Goal: Task Accomplishment & Management: Use online tool/utility

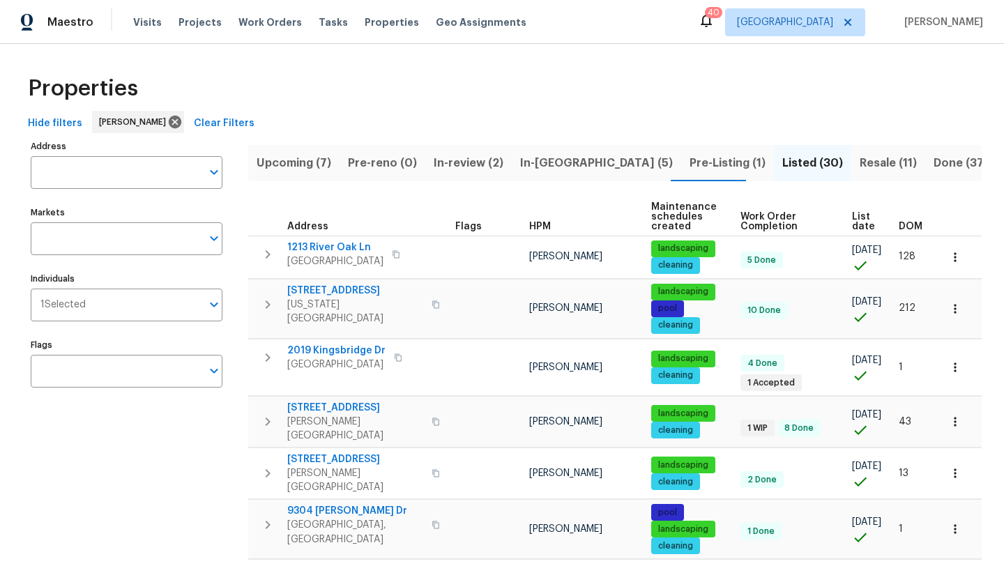
click at [546, 161] on span "In-[GEOGRAPHIC_DATA] (5)" at bounding box center [596, 163] width 153 height 20
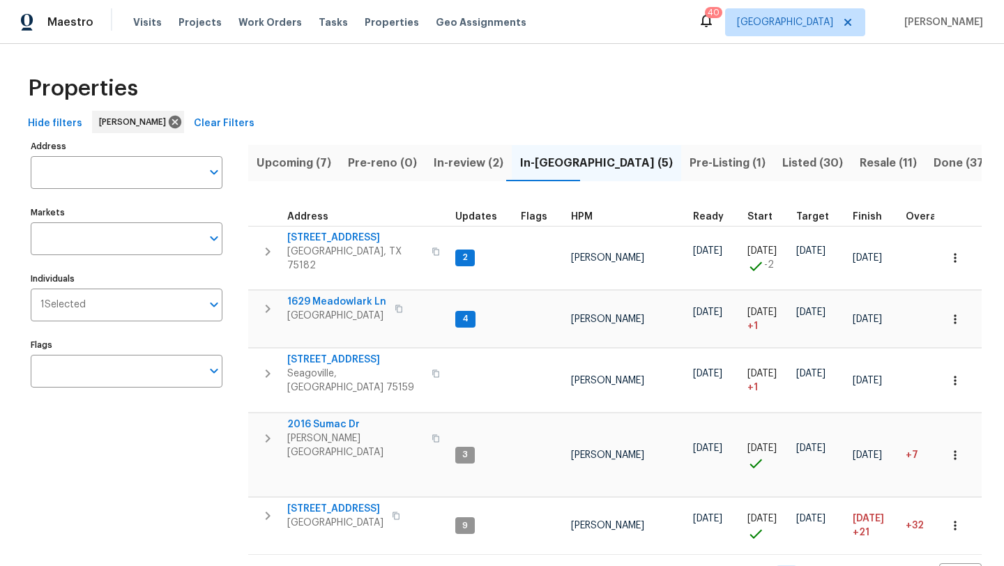
click at [690, 167] on span "Pre-Listing (1)" at bounding box center [728, 163] width 76 height 20
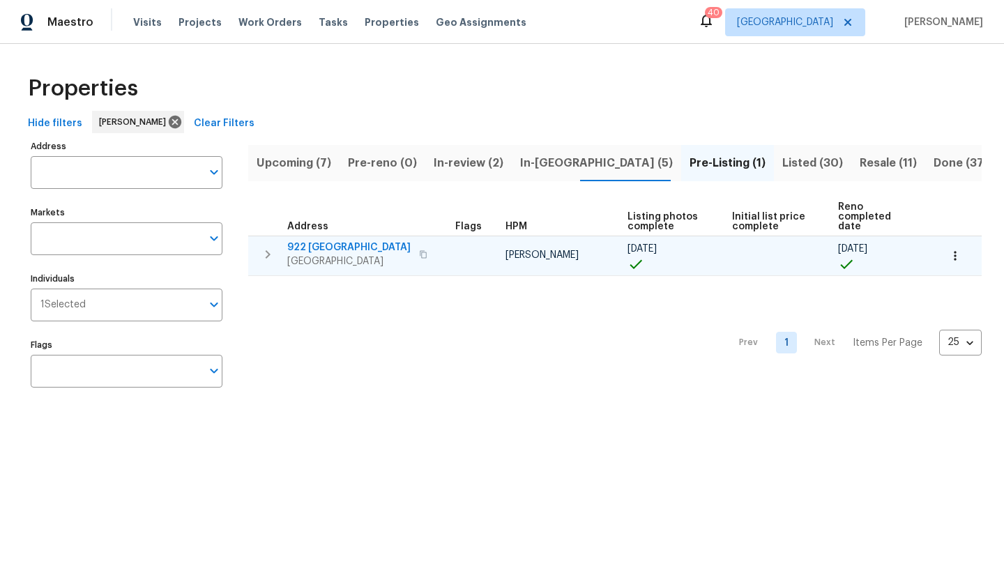
click at [966, 245] on button "button" at bounding box center [955, 256] width 31 height 31
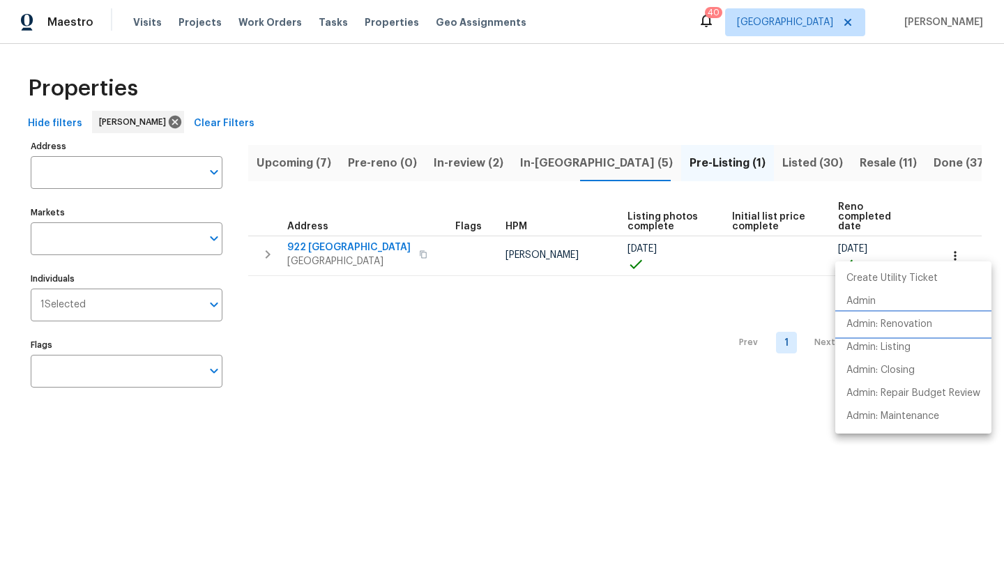
click at [909, 323] on p "Admin: Renovation" at bounding box center [890, 324] width 86 height 15
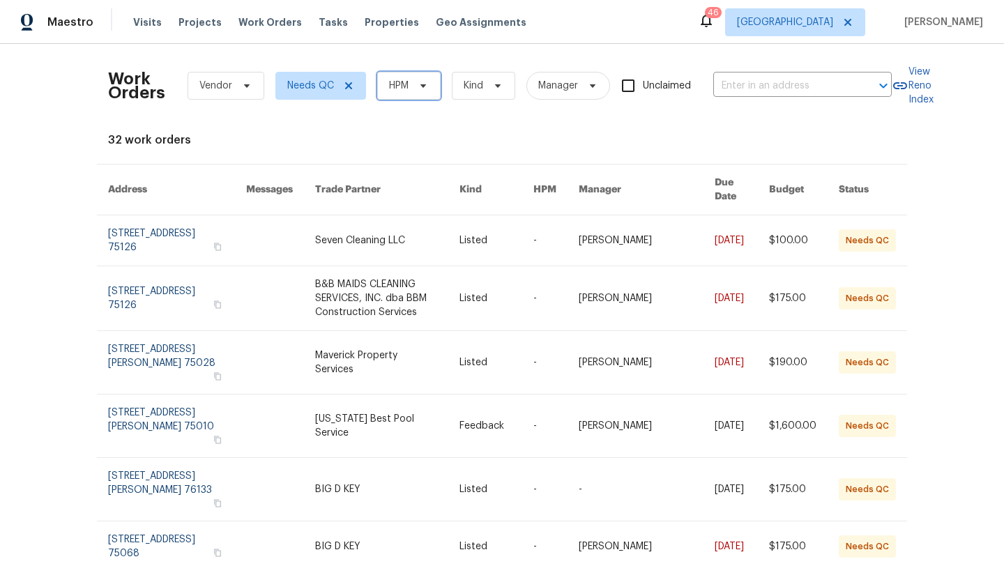
click at [428, 90] on icon at bounding box center [423, 85] width 11 height 11
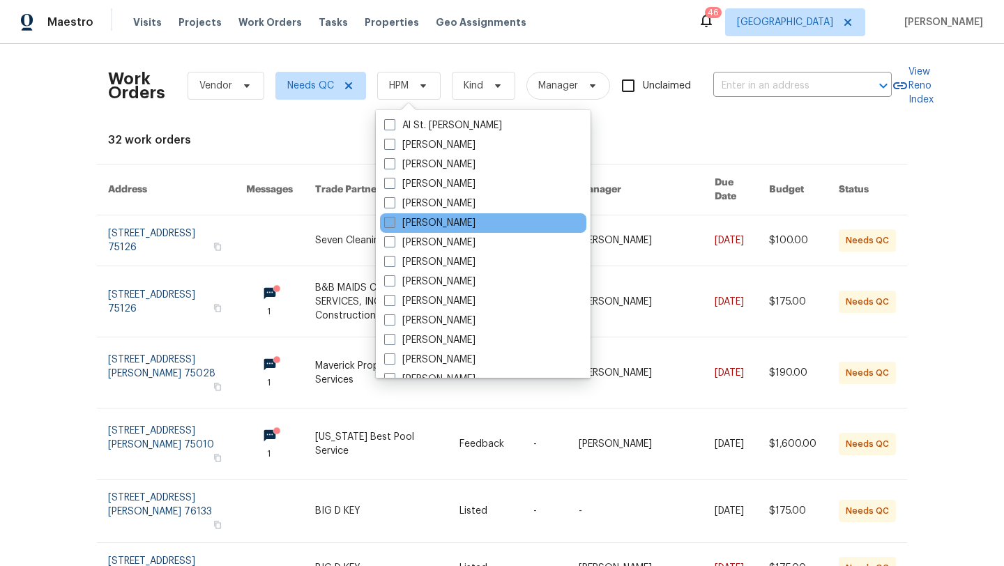
click at [430, 219] on label "[PERSON_NAME]" at bounding box center [429, 223] width 91 height 14
click at [393, 219] on input "[PERSON_NAME]" at bounding box center [388, 220] width 9 height 9
checkbox input "true"
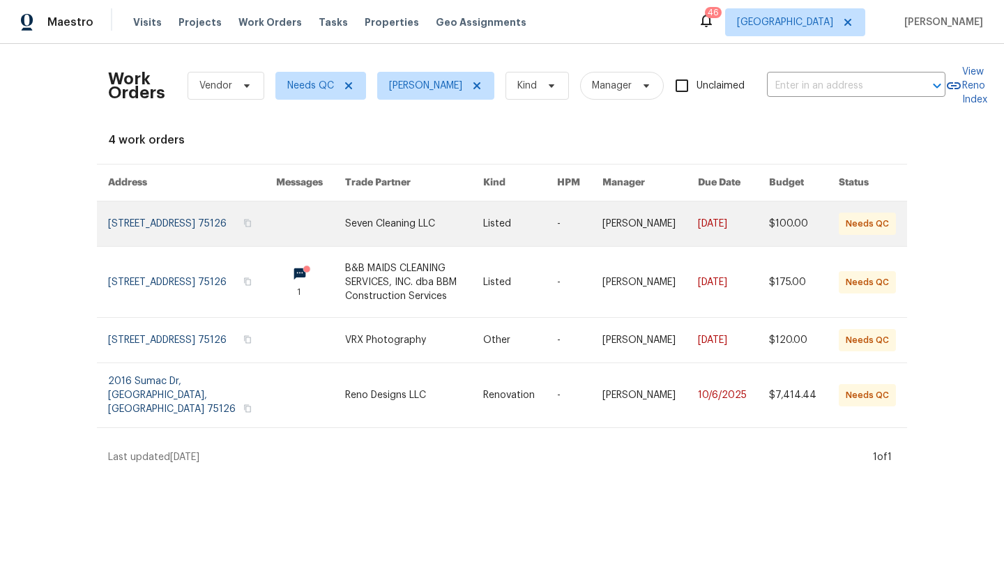
click at [416, 220] on link at bounding box center [414, 224] width 138 height 45
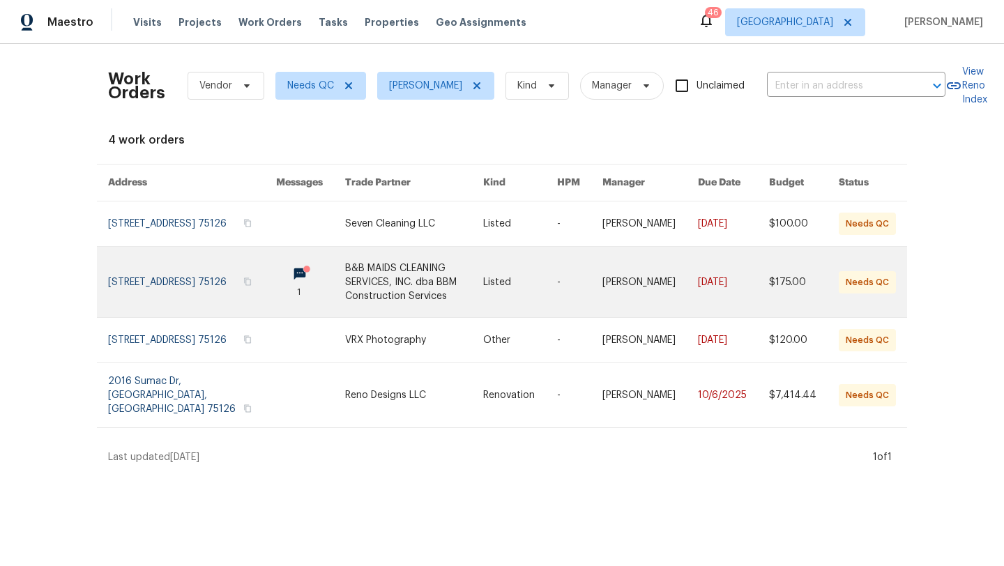
click at [396, 273] on link at bounding box center [414, 282] width 138 height 70
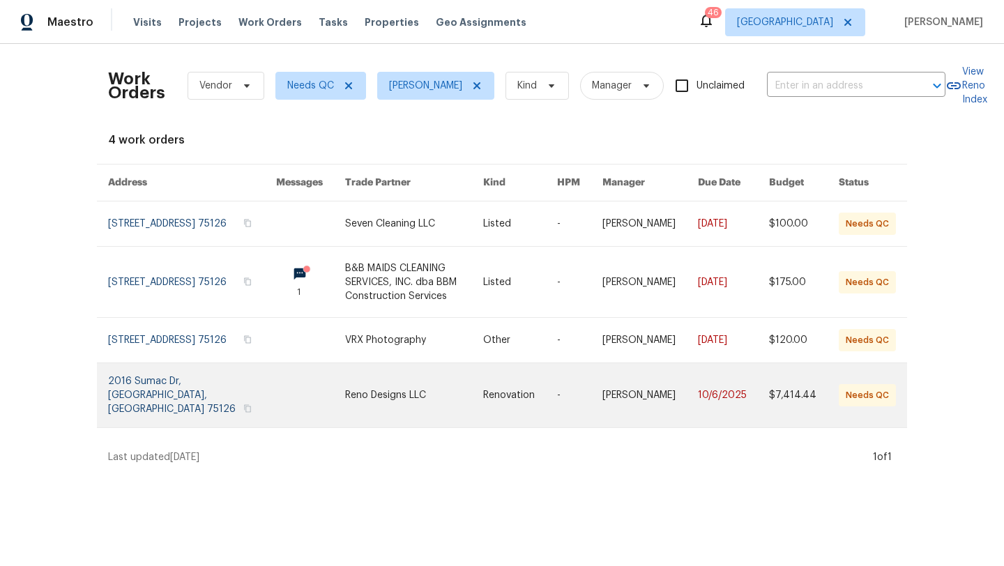
click at [359, 401] on link at bounding box center [414, 395] width 138 height 64
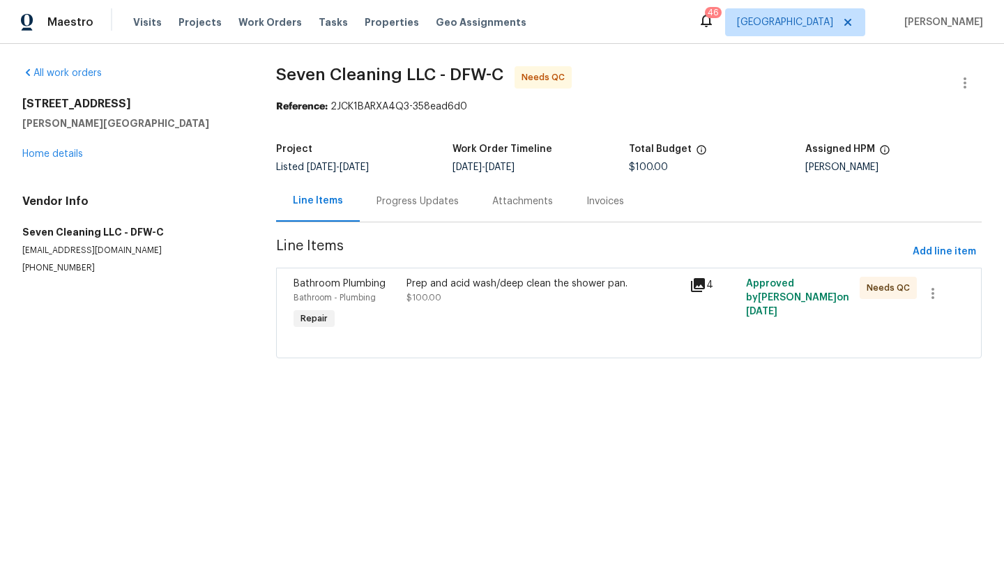
click at [458, 317] on div "Prep and acid wash/deep clean the shower pan. $100.00" at bounding box center [543, 305] width 283 height 64
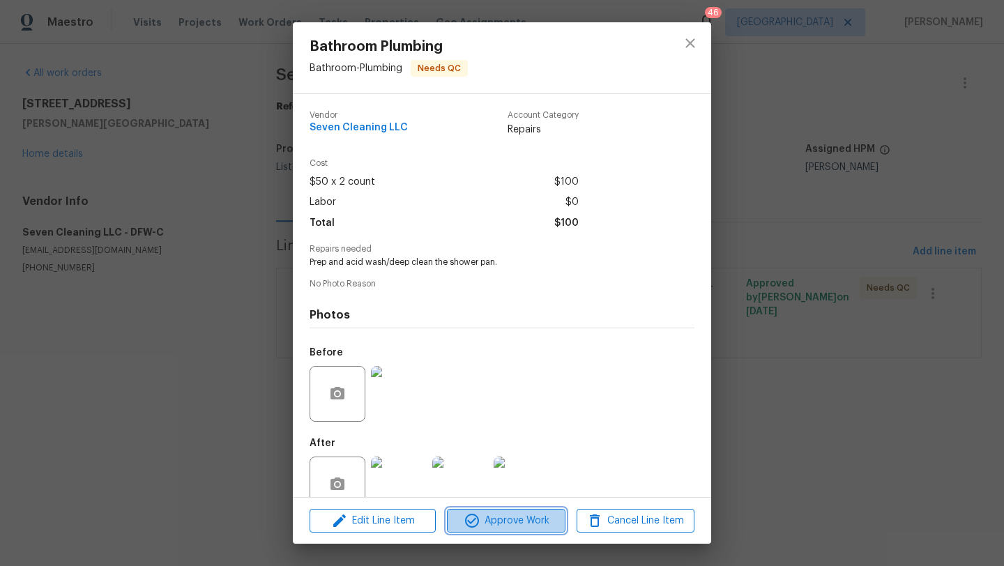
click at [518, 528] on span "Approve Work" at bounding box center [506, 521] width 110 height 17
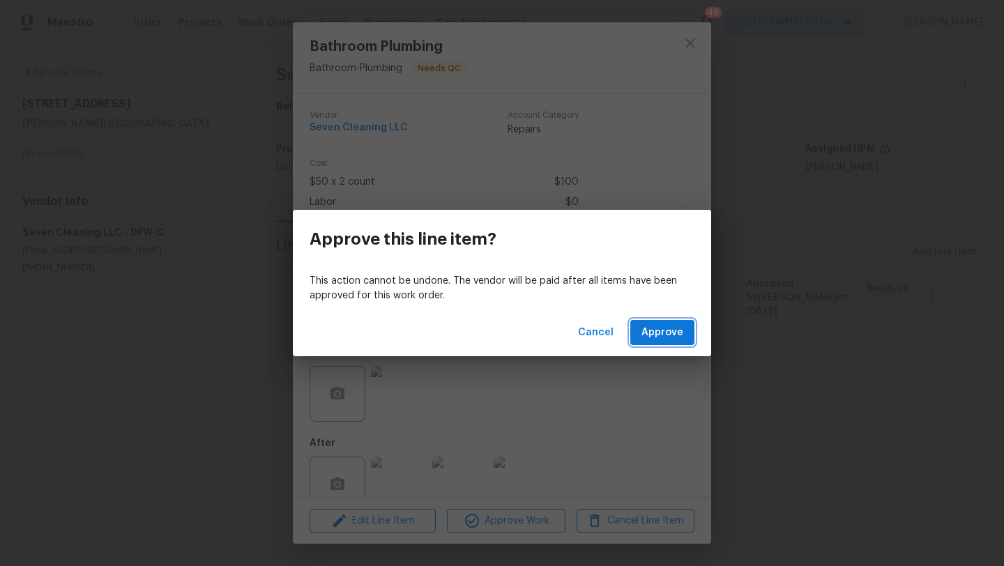
click at [655, 344] on button "Approve" at bounding box center [663, 333] width 64 height 26
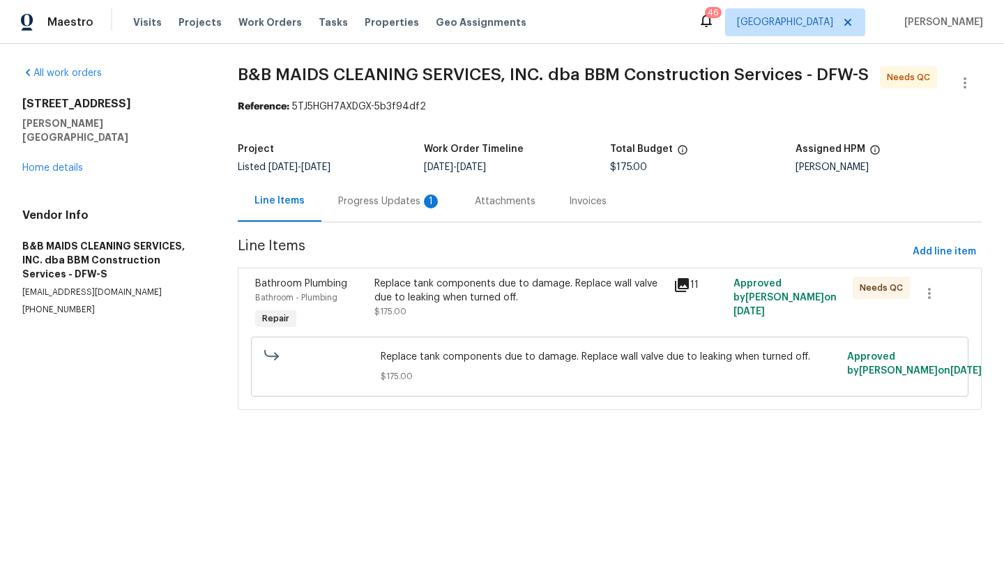
click at [361, 199] on div "Progress Updates 1" at bounding box center [389, 202] width 103 height 14
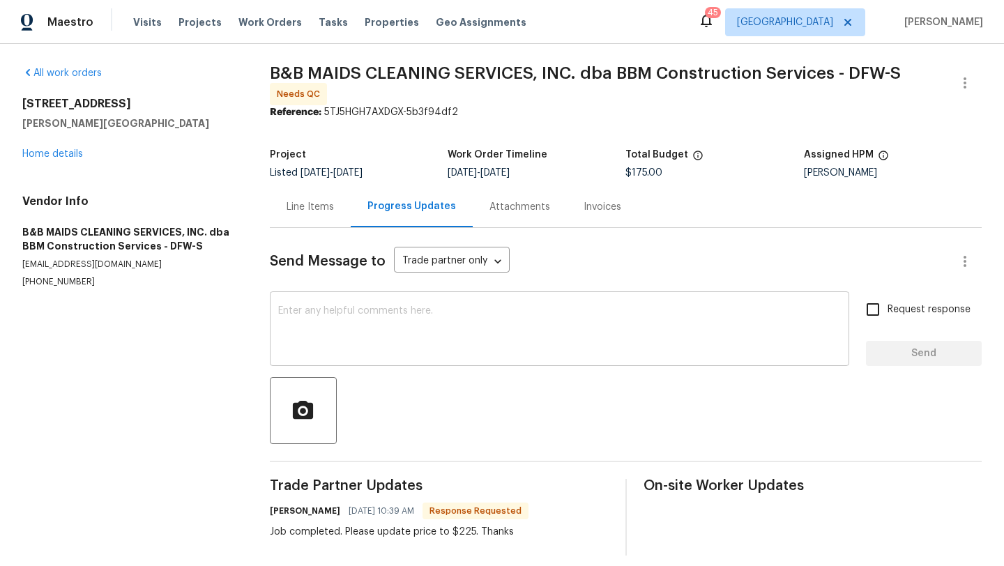
scroll to position [8, 0]
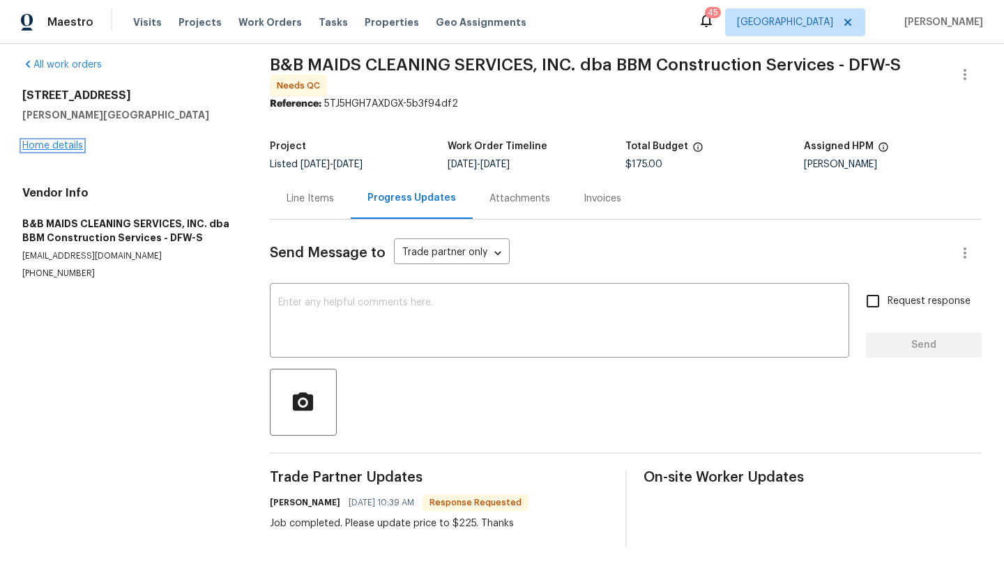
click at [79, 149] on link "Home details" at bounding box center [52, 146] width 61 height 10
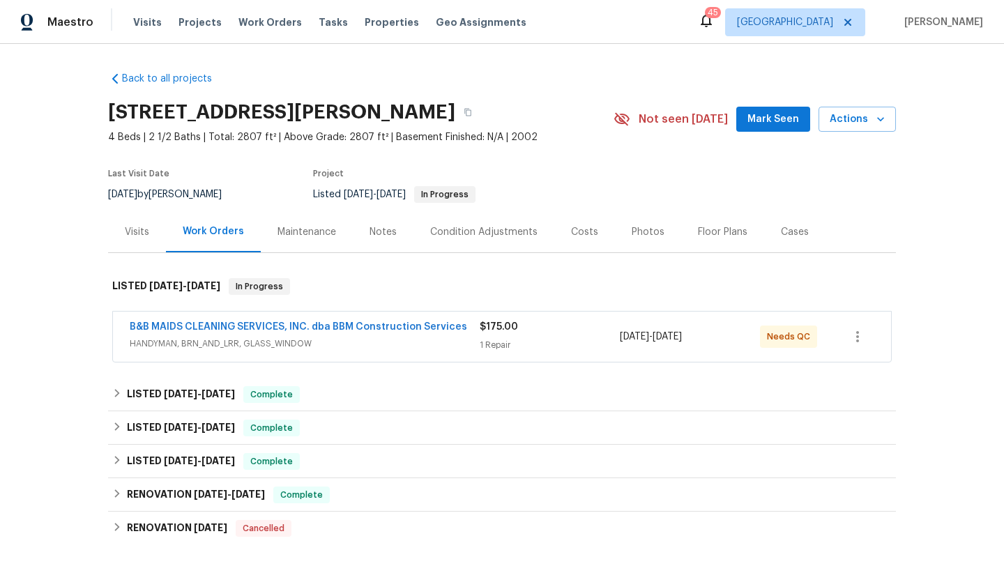
click at [369, 346] on span "HANDYMAN, BRN_AND_LRR, GLASS_WINDOW" at bounding box center [305, 344] width 350 height 14
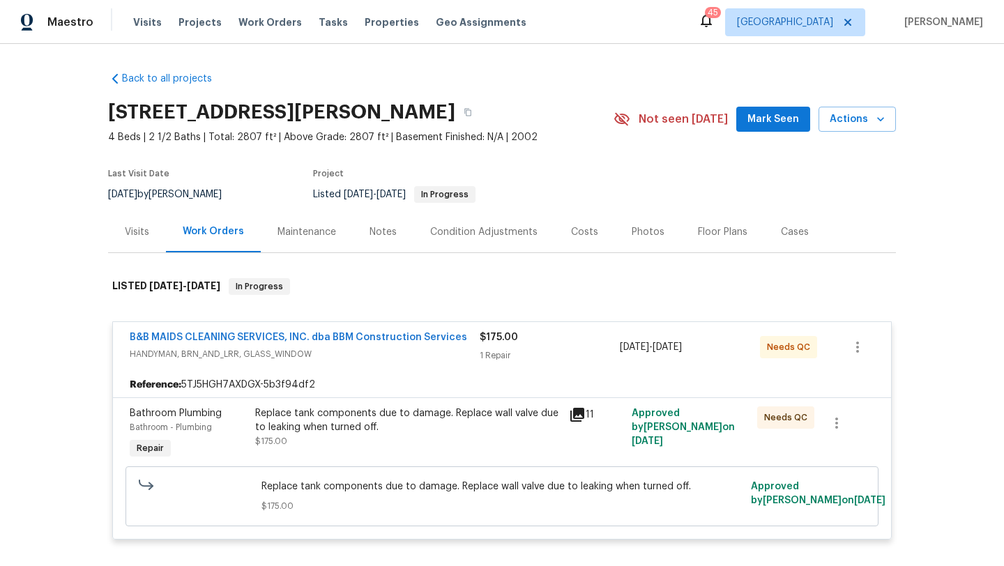
click at [379, 440] on div "Replace tank components due to damage. Replace wall valve due to leaking when t…" at bounding box center [408, 428] width 306 height 42
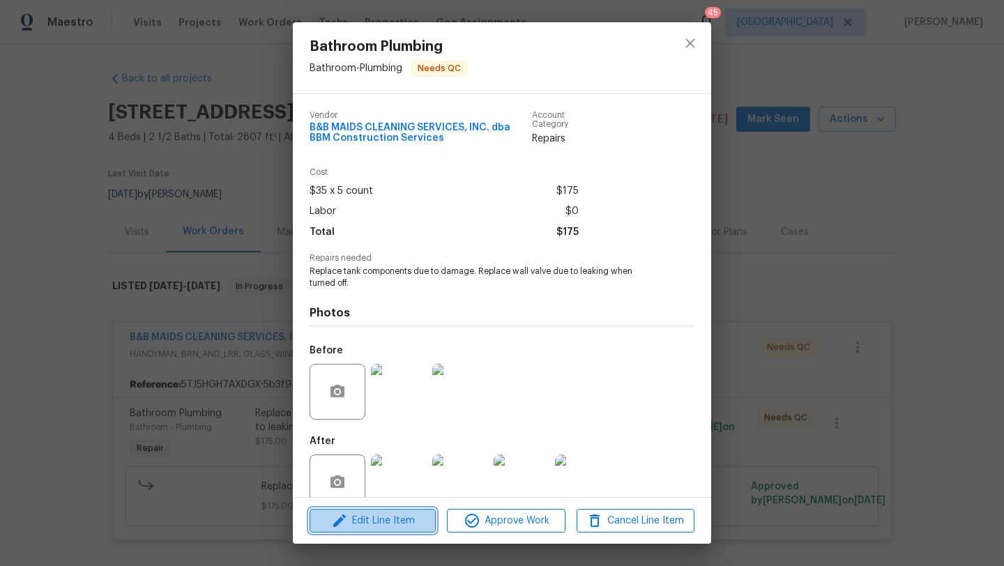
click at [409, 515] on span "Edit Line Item" at bounding box center [373, 521] width 118 height 17
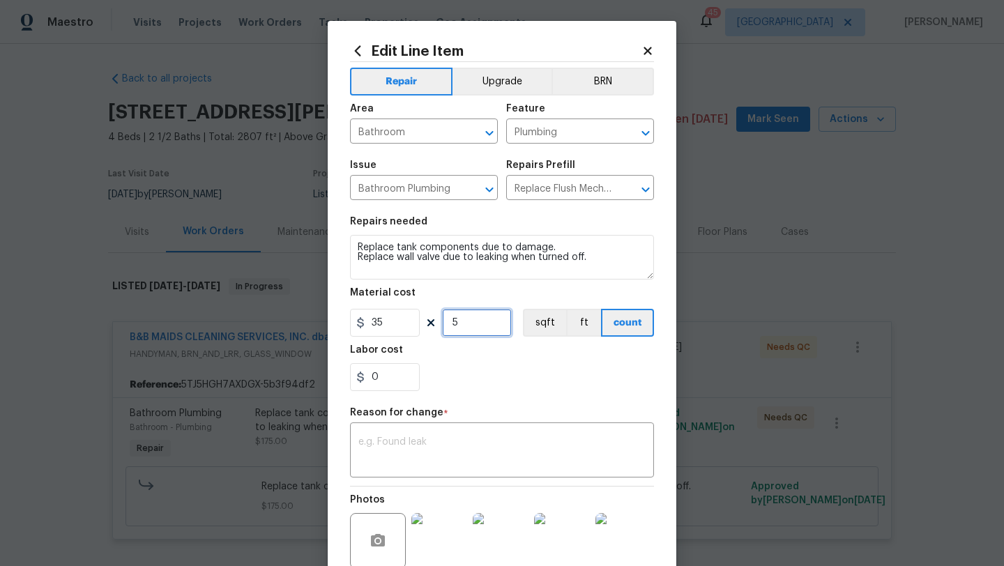
drag, startPoint x: 465, startPoint y: 323, endPoint x: 455, endPoint y: 323, distance: 10.5
click at [455, 323] on input "5" at bounding box center [477, 323] width 70 height 28
click at [474, 378] on div "0" at bounding box center [502, 377] width 304 height 28
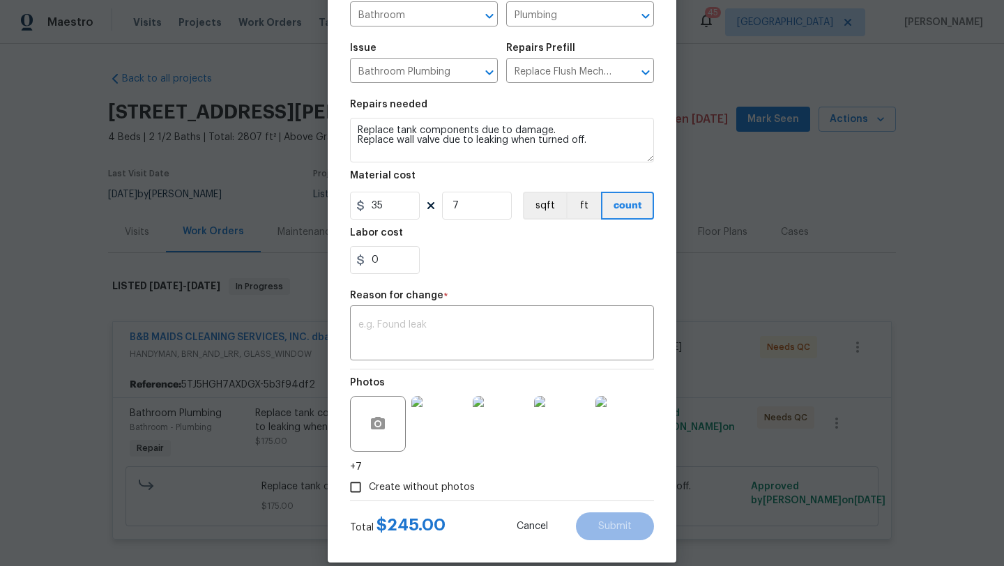
scroll to position [135, 0]
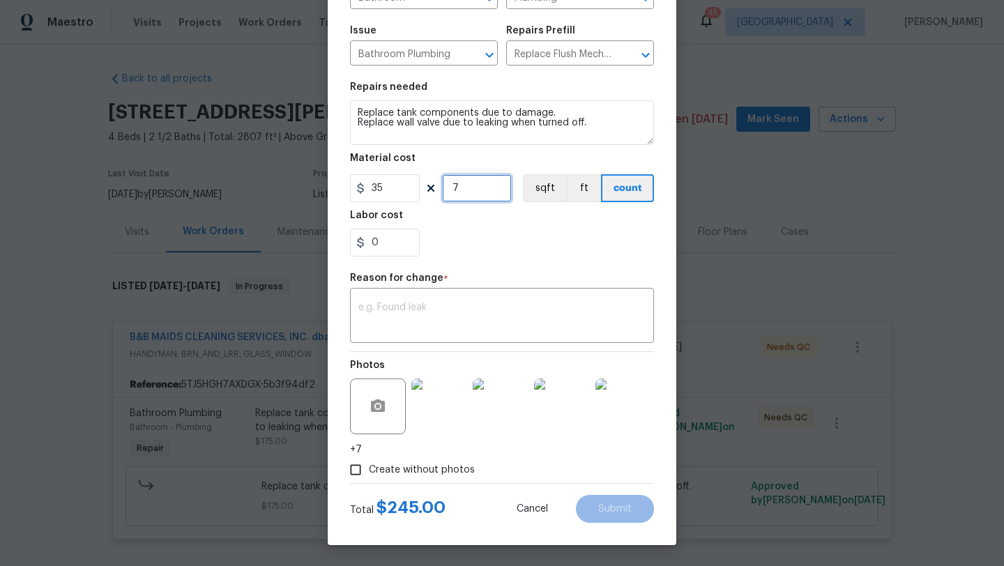
drag, startPoint x: 466, startPoint y: 189, endPoint x: 425, endPoint y: 189, distance: 40.5
click at [425, 189] on div "35 7 sqft ft count" at bounding box center [502, 188] width 304 height 28
type input "6"
click at [454, 223] on div "Labor cost" at bounding box center [502, 220] width 304 height 18
drag, startPoint x: 398, startPoint y: 244, endPoint x: 334, endPoint y: 245, distance: 64.2
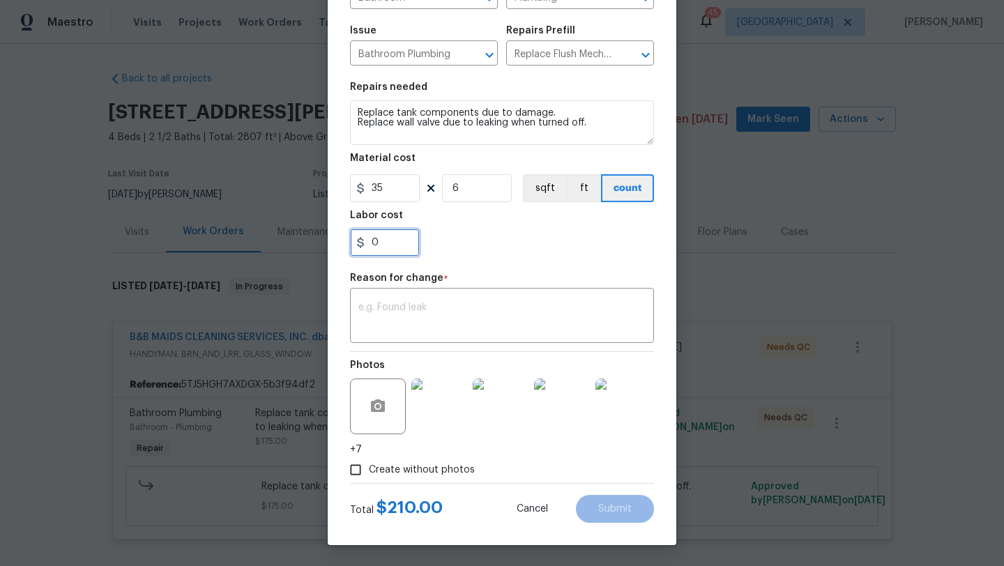
click at [334, 245] on div "Edit Line Item Repair Upgrade BRN Area Bathroom ​ Feature Plumbing ​ Issue Bath…" at bounding box center [502, 215] width 349 height 659
type input "15"
click at [462, 266] on div "Repair Upgrade BRN Area Bathroom ​ Feature Plumbing ​ Issue Bathroom Plumbing ​…" at bounding box center [502, 205] width 304 height 556
click at [461, 307] on textarea at bounding box center [502, 317] width 287 height 29
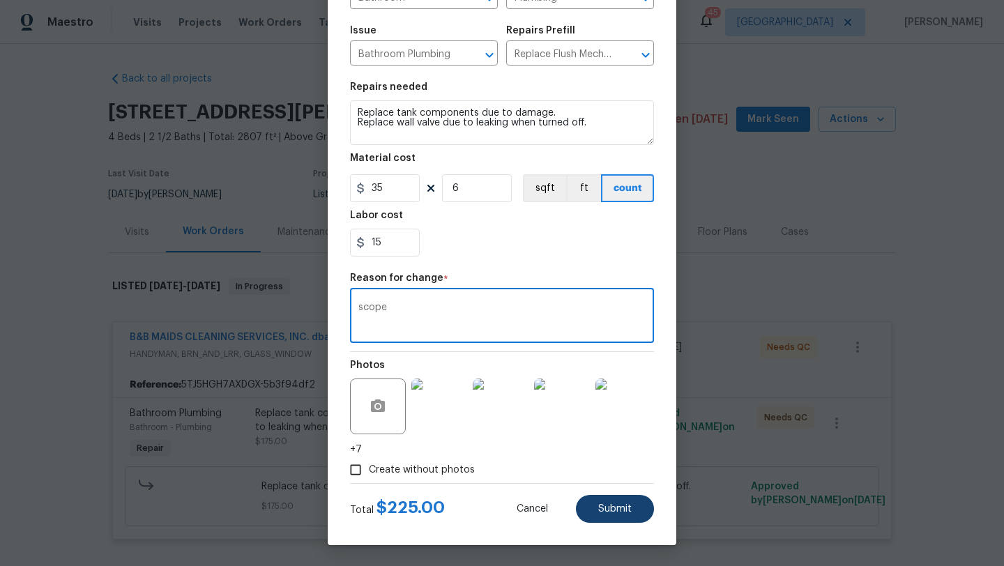
type textarea "scope"
click at [621, 506] on span "Submit" at bounding box center [614, 509] width 33 height 10
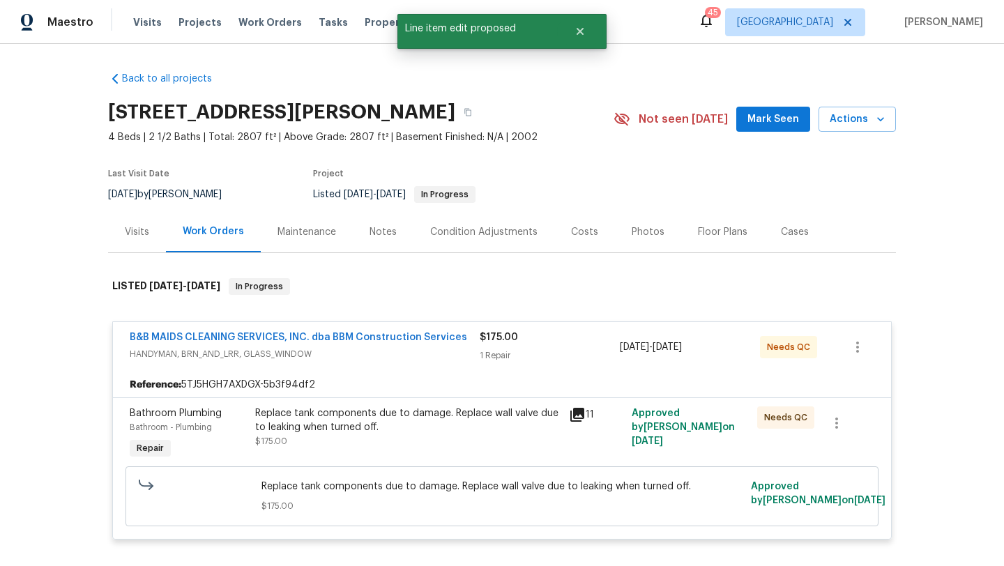
scroll to position [0, 0]
click at [264, 335] on link "B&B MAIDS CLEANING SERVICES, INC. dba BBM Construction Services" at bounding box center [299, 338] width 338 height 10
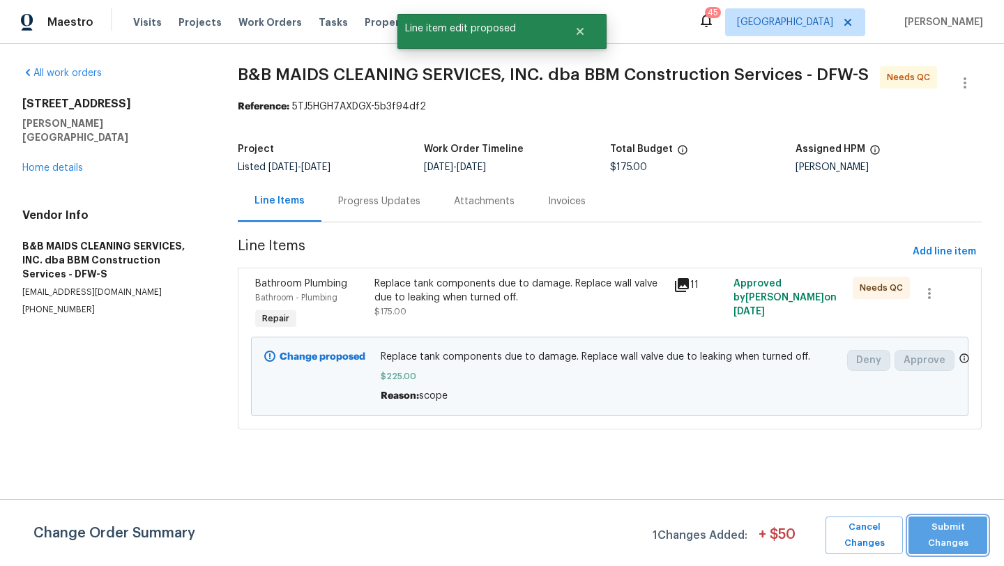
click at [934, 537] on span "Submit Changes" at bounding box center [948, 536] width 65 height 32
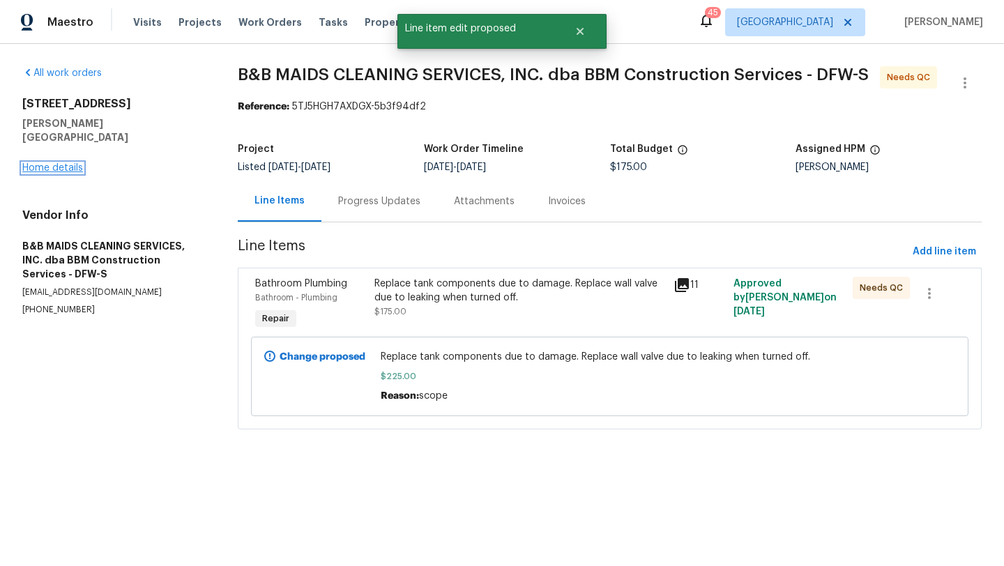
click at [62, 163] on link "Home details" at bounding box center [52, 168] width 61 height 10
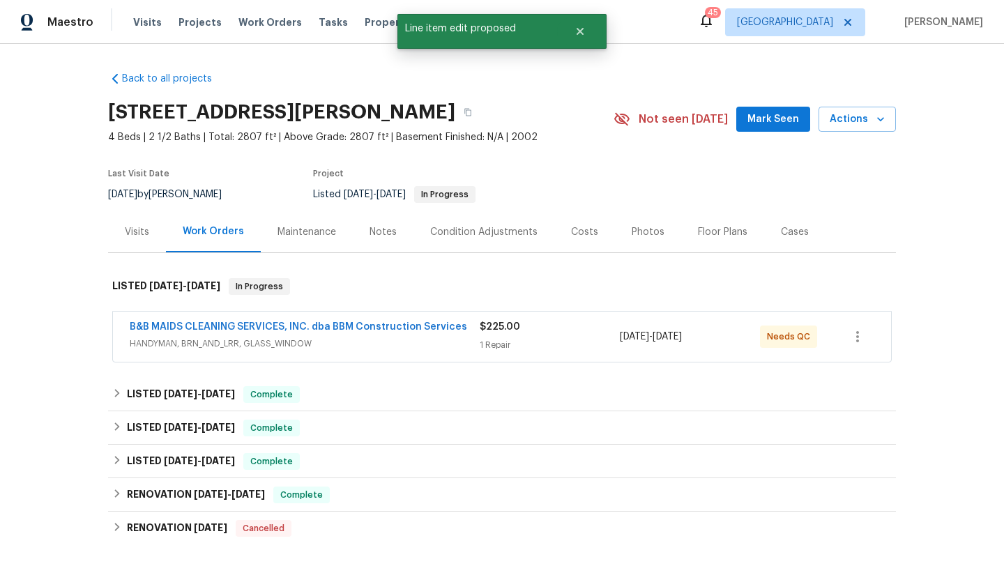
click at [431, 333] on span "B&B MAIDS CLEANING SERVICES, INC. dba BBM Construction Services" at bounding box center [299, 327] width 338 height 14
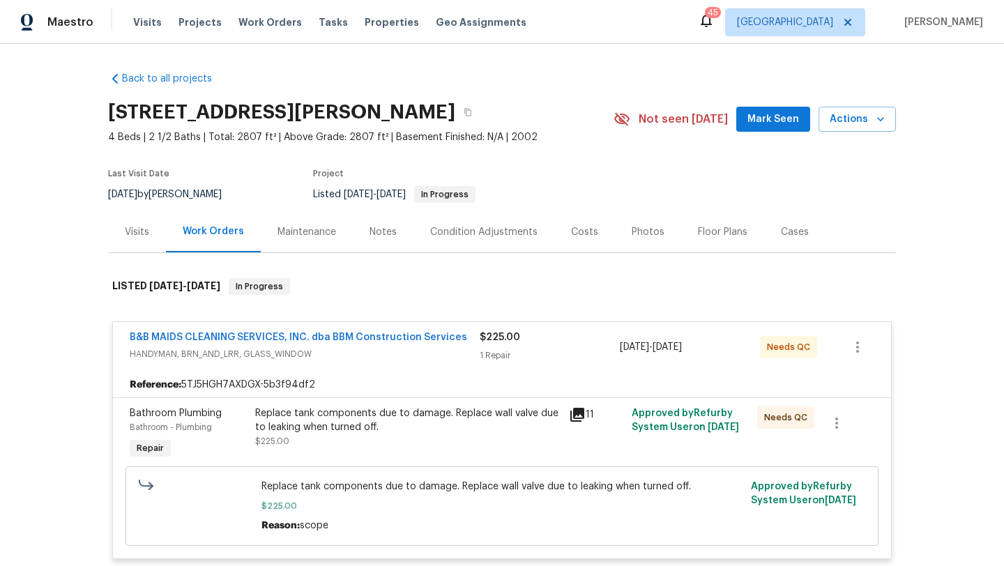
click at [518, 435] on div "Replace tank components due to damage. Replace wall valve due to leaking when t…" at bounding box center [408, 428] width 306 height 42
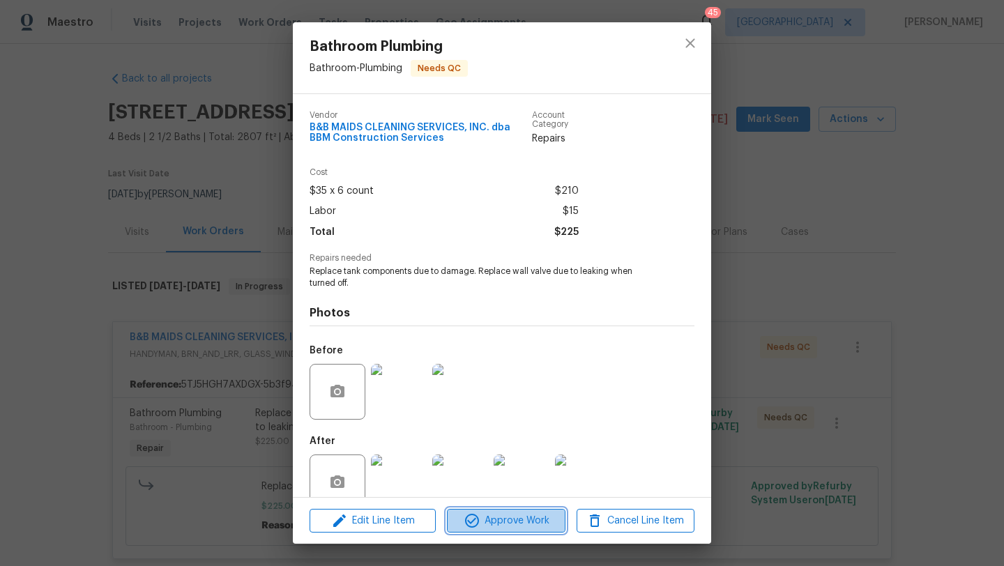
click at [535, 516] on span "Approve Work" at bounding box center [506, 521] width 110 height 17
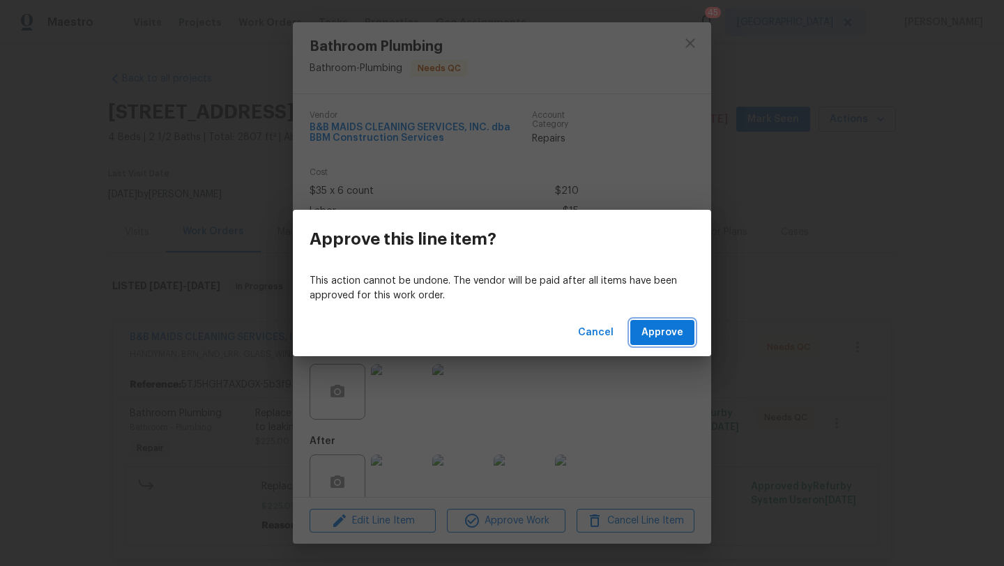
click at [674, 333] on span "Approve" at bounding box center [663, 332] width 42 height 17
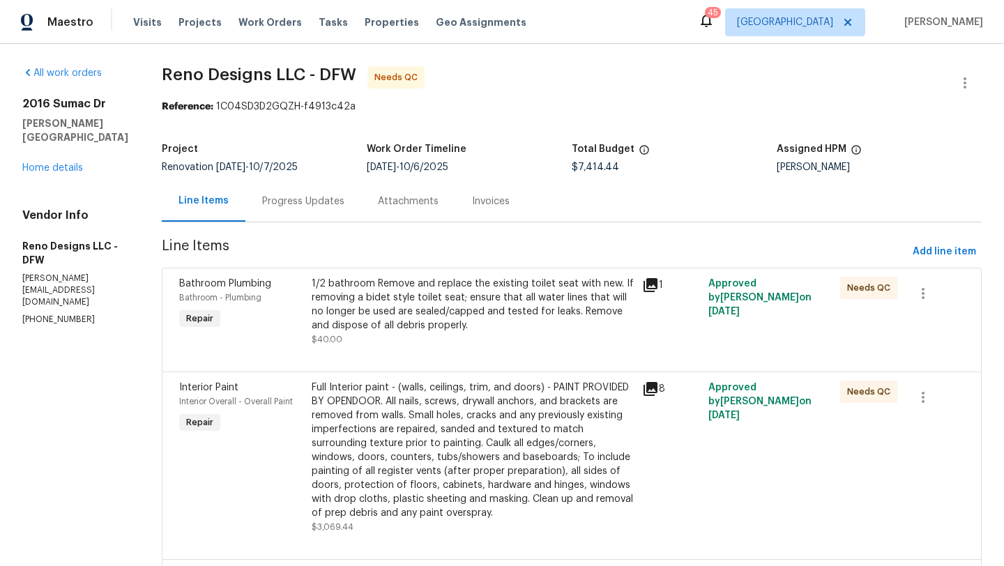
click at [453, 313] on div "1/2 bathroom Remove and replace the existing toilet seat with new. If removing …" at bounding box center [473, 305] width 322 height 56
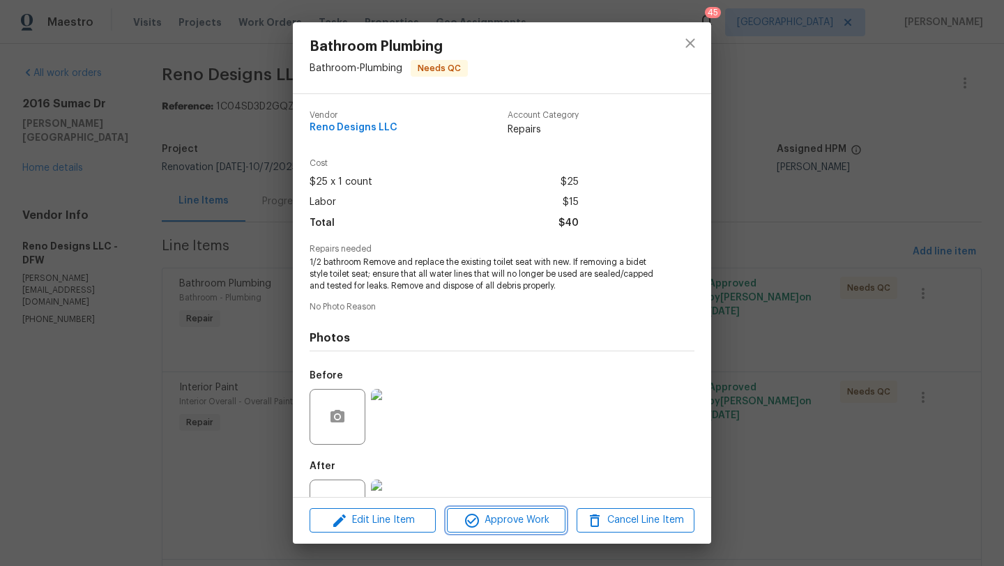
click at [534, 519] on span "Approve Work" at bounding box center [506, 520] width 110 height 17
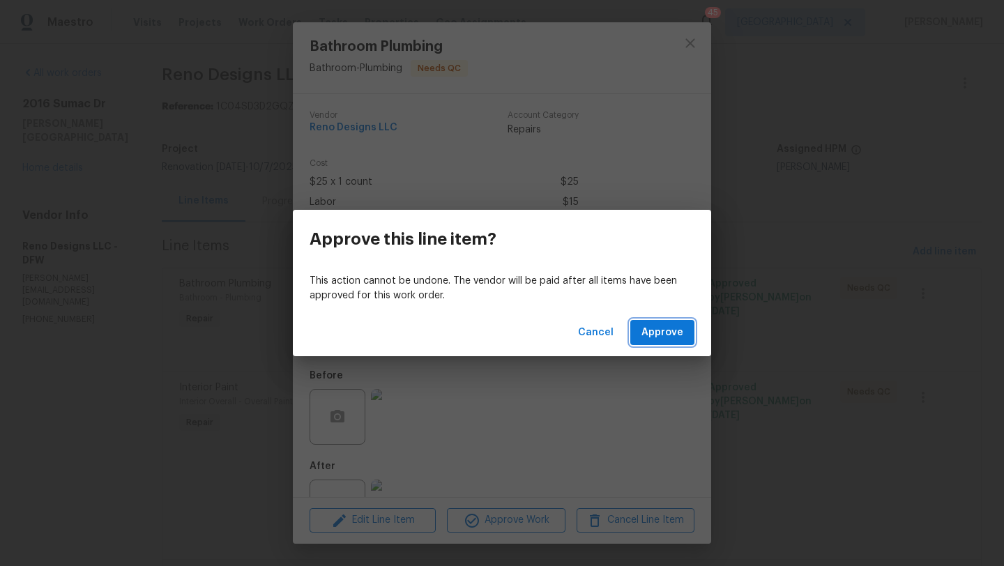
click at [659, 336] on span "Approve" at bounding box center [663, 332] width 42 height 17
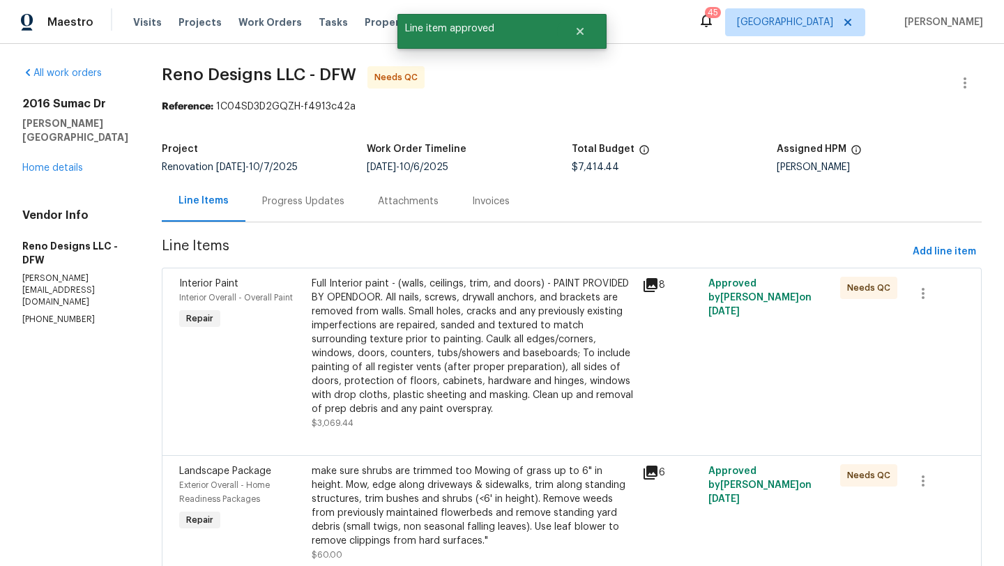
click at [463, 303] on div "Full Interior paint - (walls, ceilings, trim, and doors) - PAINT PROVIDED BY OP…" at bounding box center [473, 347] width 322 height 140
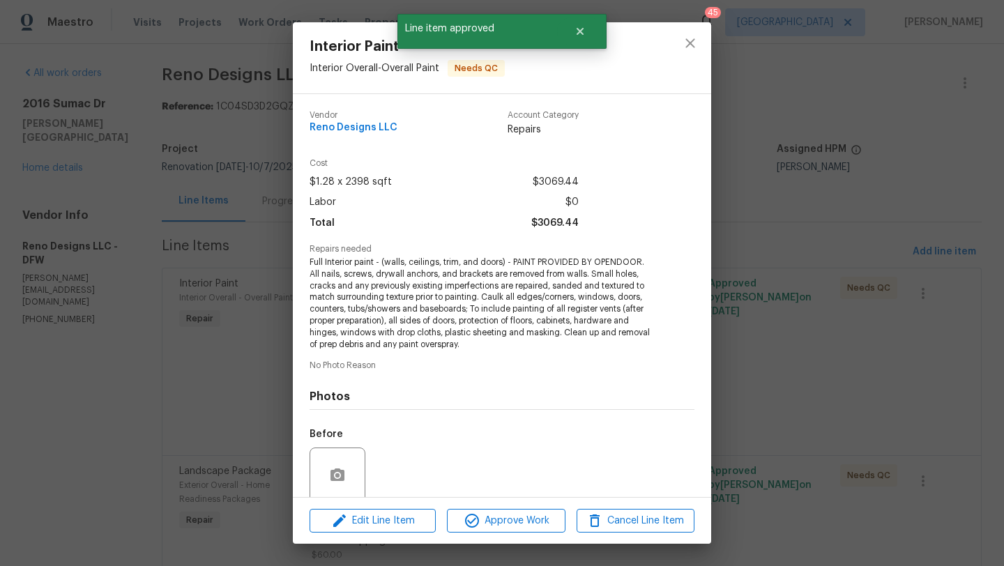
click at [527, 540] on div "Edit Line Item Approve Work Cancel Line Item" at bounding box center [502, 521] width 419 height 47
click at [528, 526] on span "Approve Work" at bounding box center [506, 521] width 110 height 17
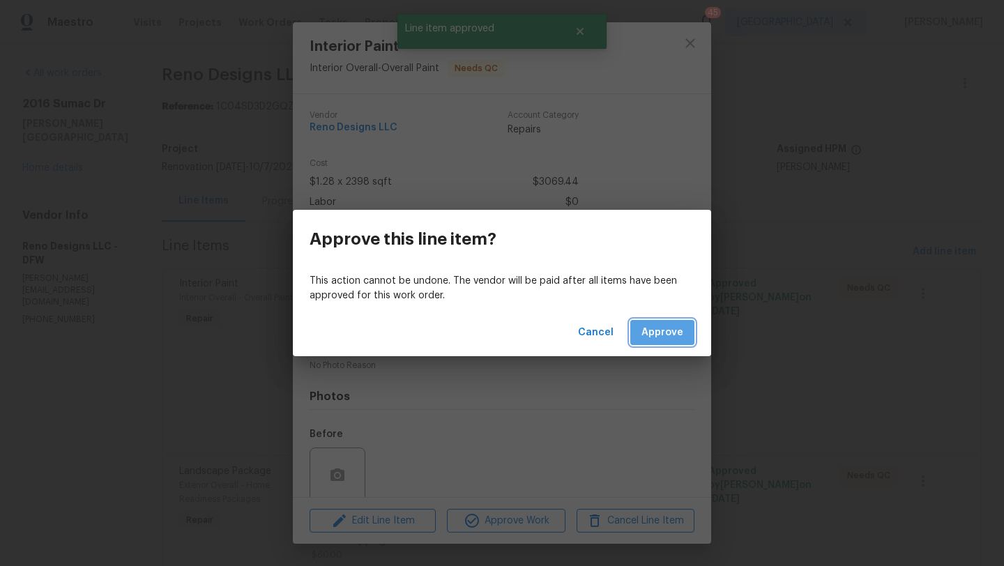
click at [662, 331] on span "Approve" at bounding box center [663, 332] width 42 height 17
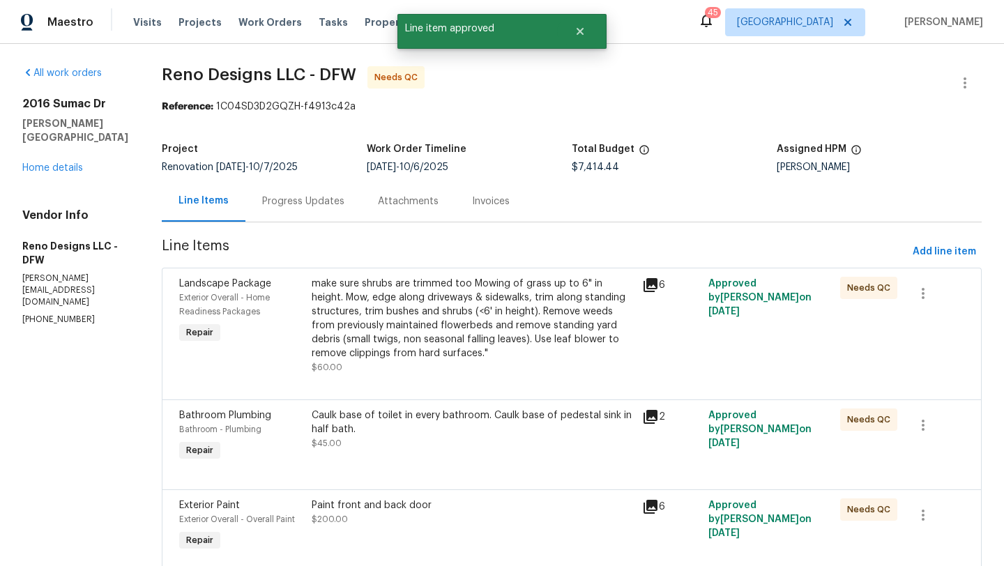
click at [477, 322] on div "make sure shrubs are trimmed too Mowing of grass up to 6" in height. Mow, edge …" at bounding box center [473, 319] width 322 height 84
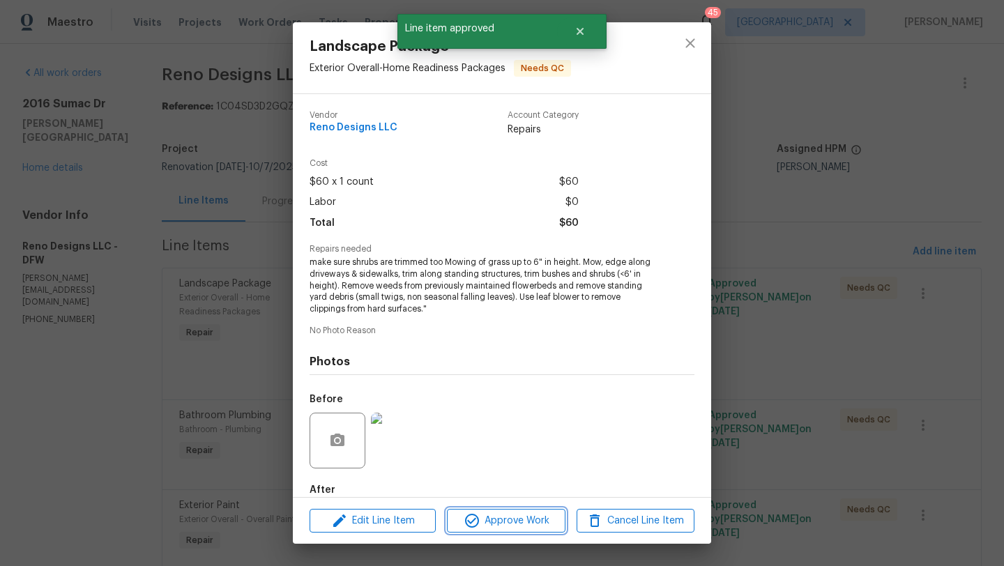
click at [518, 518] on span "Approve Work" at bounding box center [506, 521] width 110 height 17
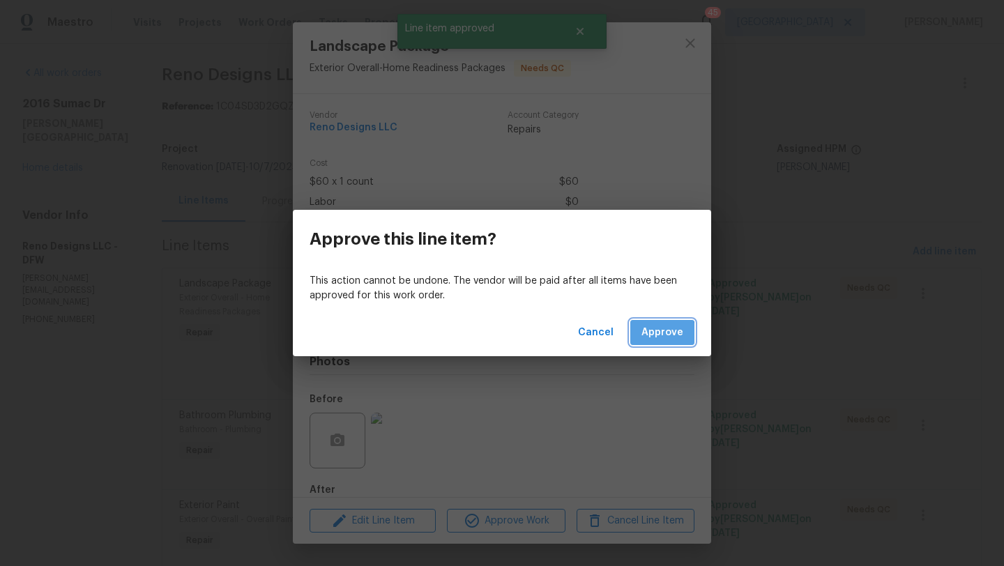
click at [654, 337] on span "Approve" at bounding box center [663, 332] width 42 height 17
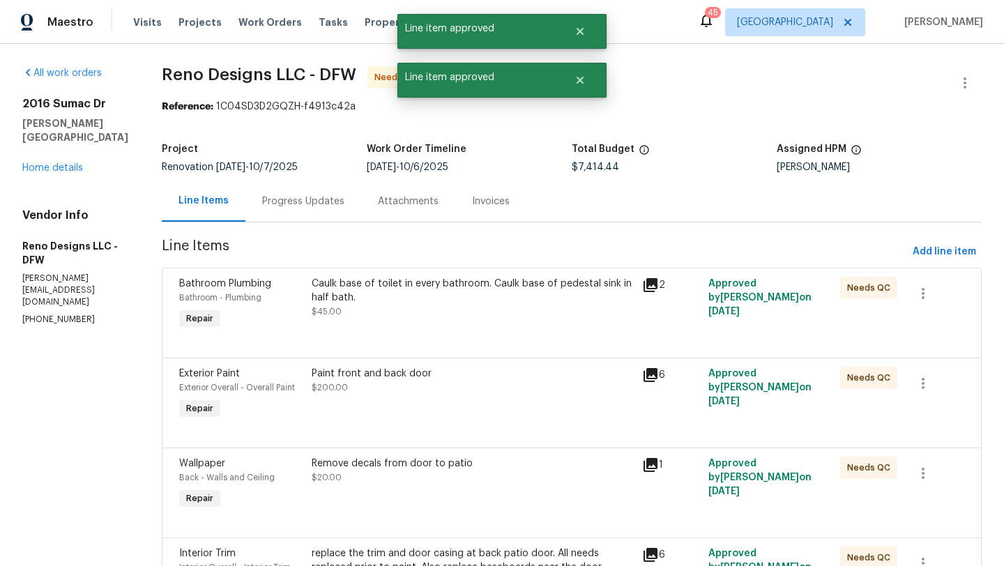
click at [455, 315] on div "Caulk base of toilet in every bathroom. Caulk base of pedestal sink in half bat…" at bounding box center [473, 298] width 322 height 42
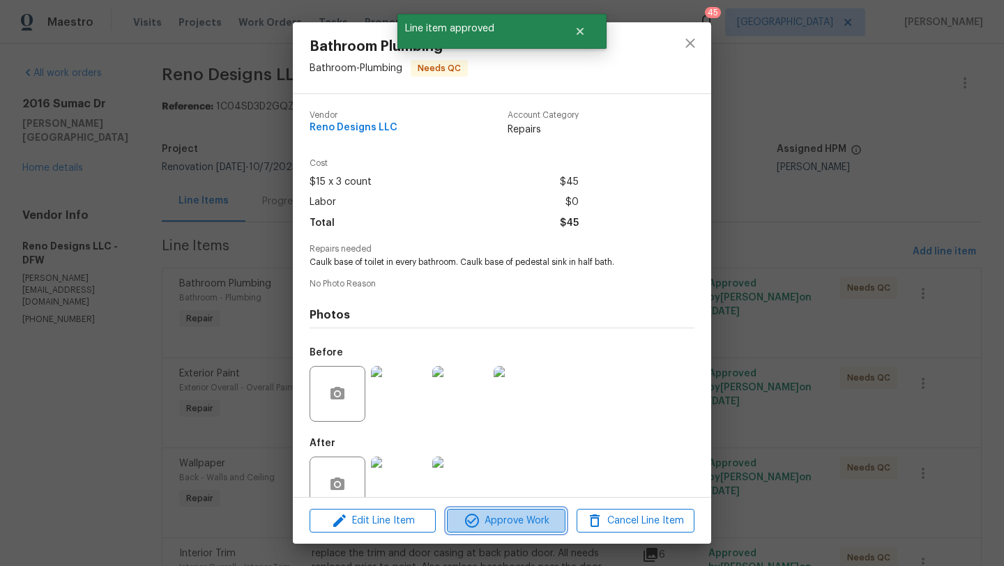
click at [528, 525] on span "Approve Work" at bounding box center [506, 521] width 110 height 17
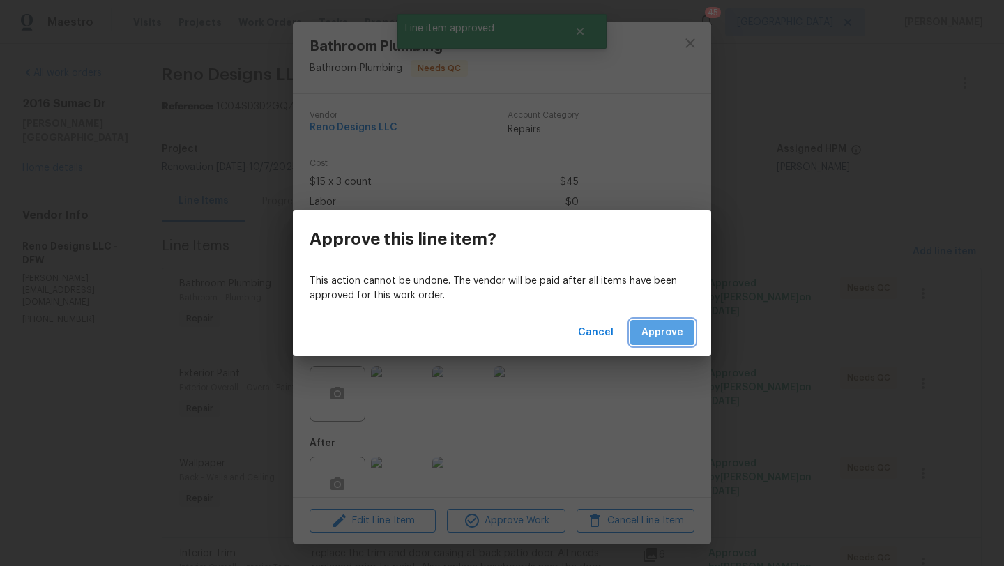
click at [671, 328] on span "Approve" at bounding box center [663, 332] width 42 height 17
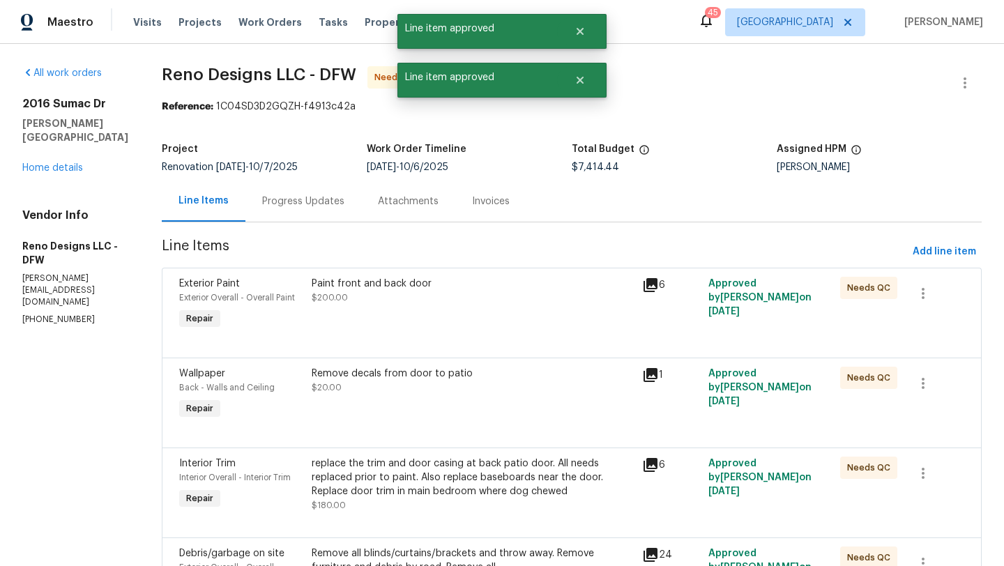
click at [406, 303] on div "Paint front and back door $200.00" at bounding box center [473, 291] width 322 height 28
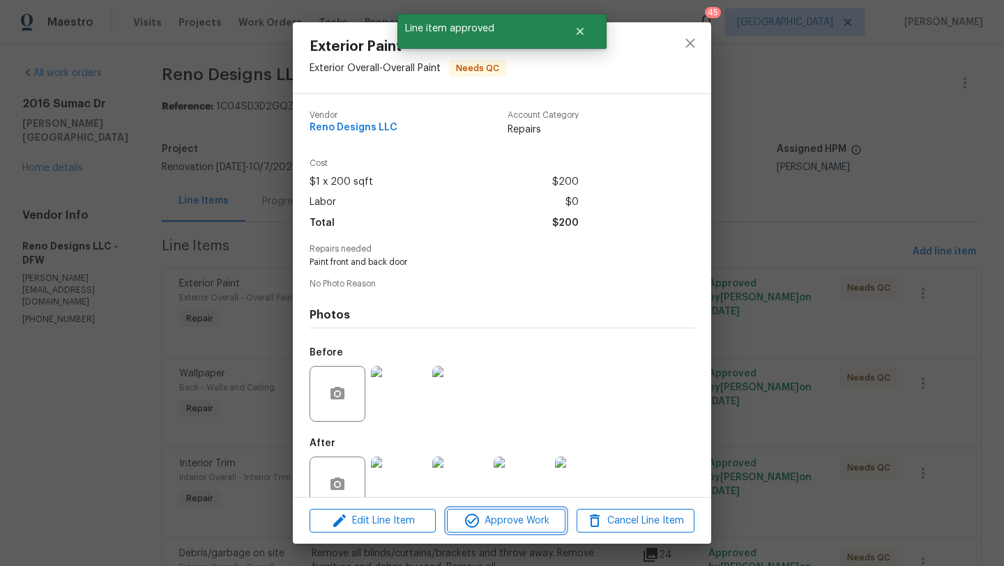
click at [490, 518] on span "Approve Work" at bounding box center [506, 521] width 110 height 17
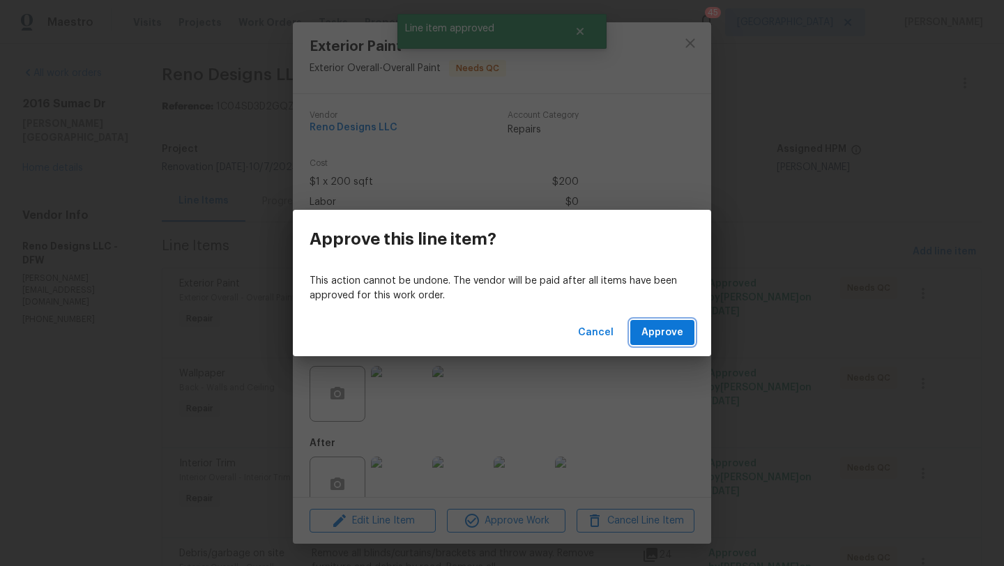
click at [656, 333] on span "Approve" at bounding box center [663, 332] width 42 height 17
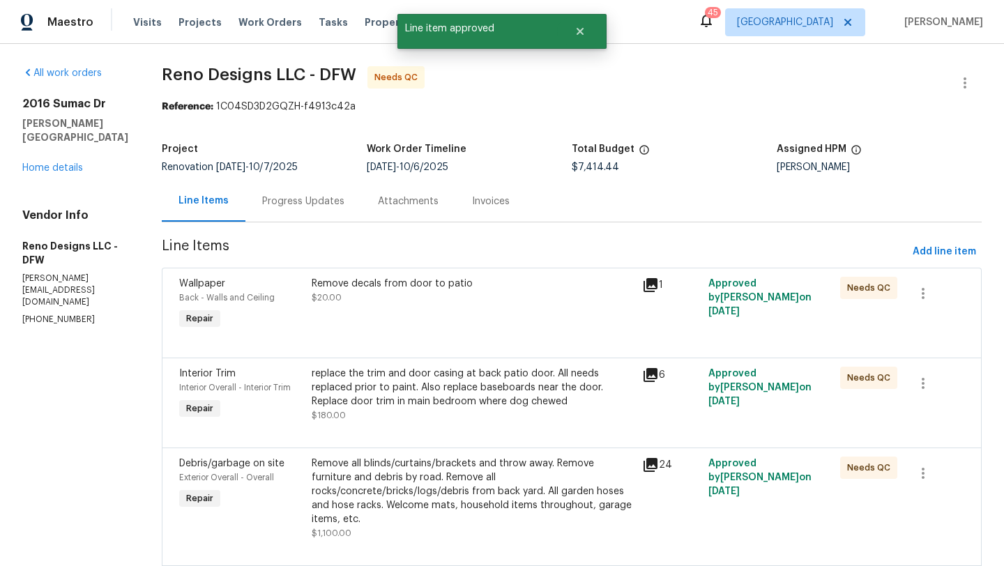
click at [487, 310] on div "Remove decals from door to patio $20.00" at bounding box center [473, 305] width 331 height 64
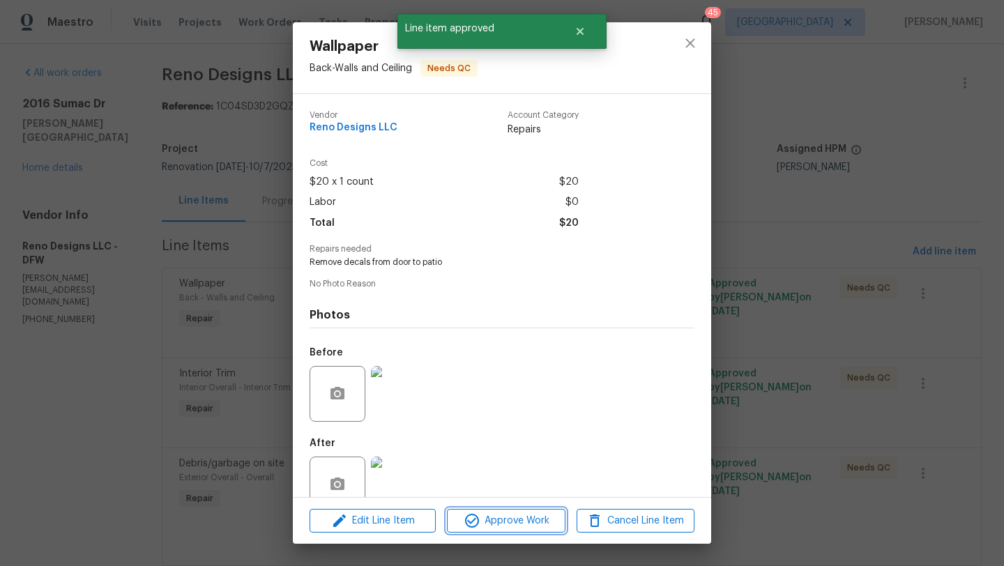
click at [552, 522] on span "Approve Work" at bounding box center [506, 521] width 110 height 17
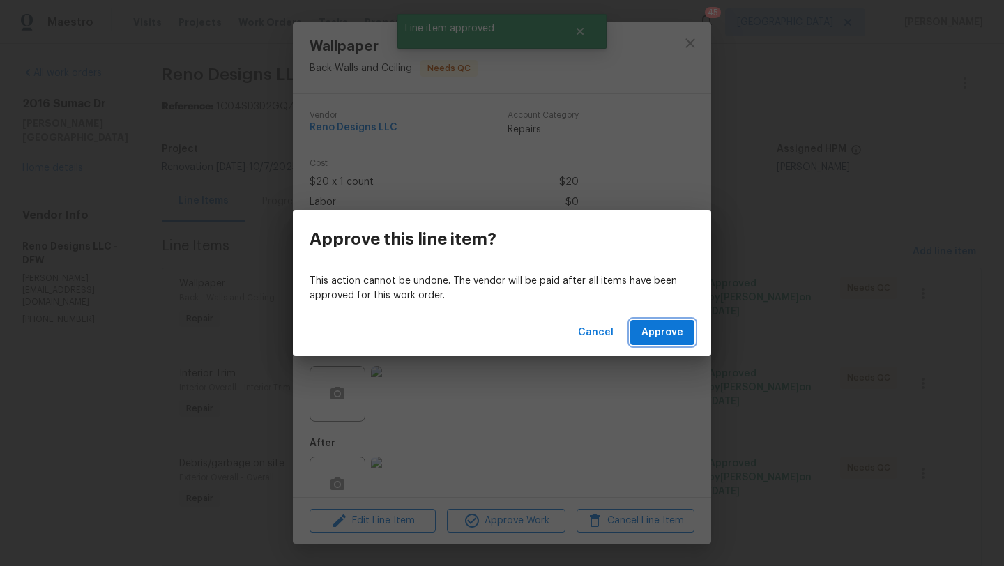
click at [654, 338] on span "Approve" at bounding box center [663, 332] width 42 height 17
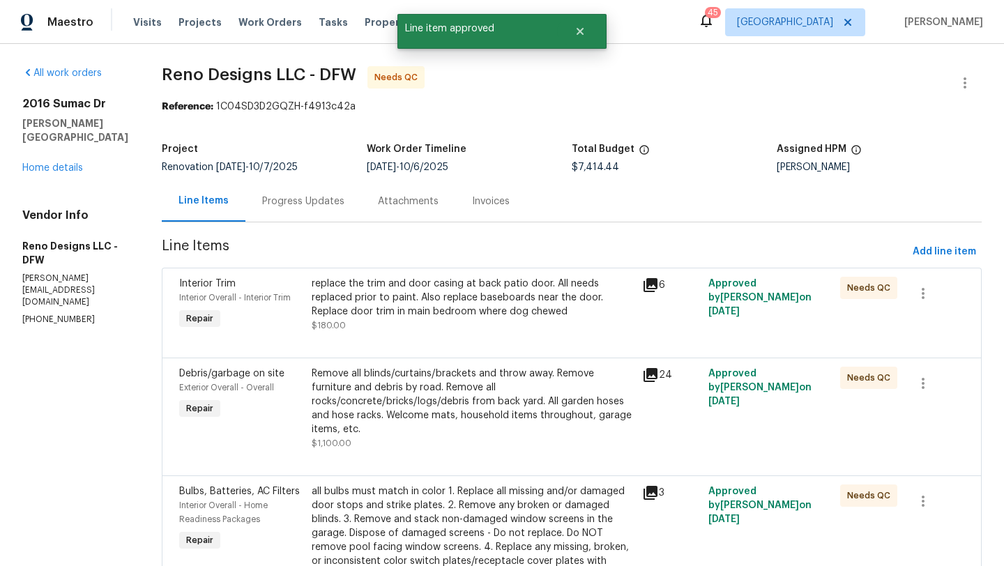
click at [449, 314] on div "replace the trim and door casing at back patio door. All needs replaced prior t…" at bounding box center [473, 298] width 322 height 42
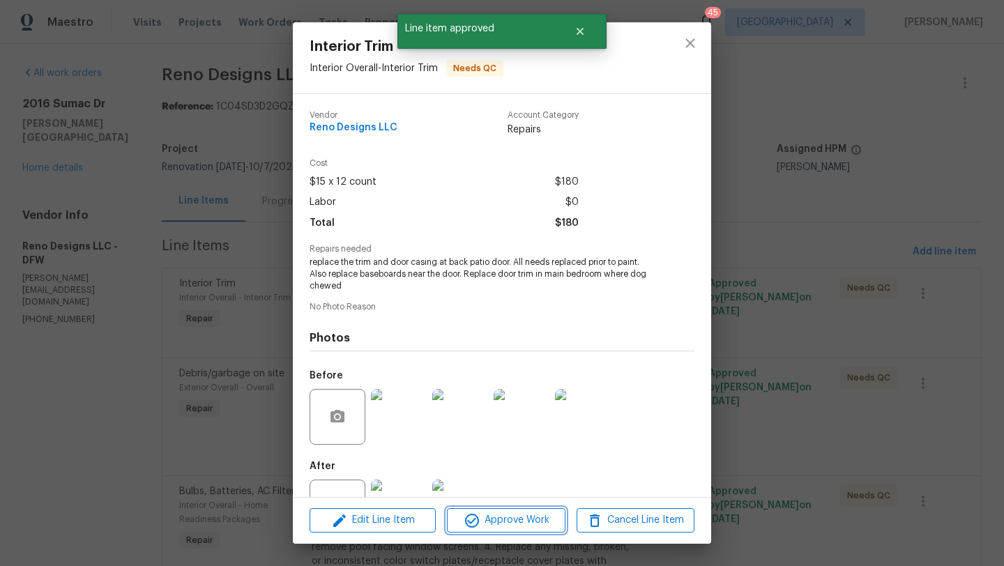
click at [497, 521] on span "Approve Work" at bounding box center [506, 520] width 110 height 17
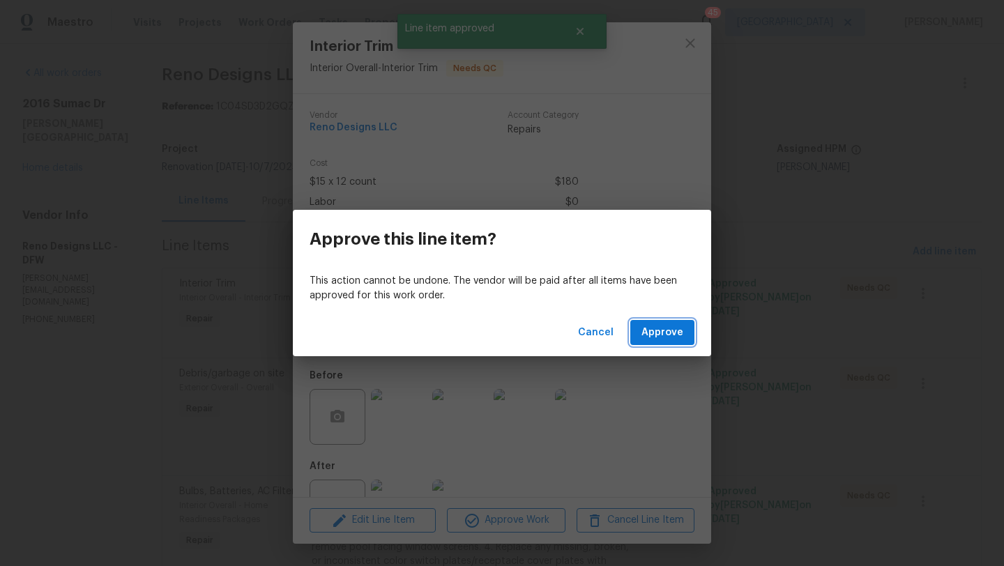
click at [657, 333] on span "Approve" at bounding box center [663, 332] width 42 height 17
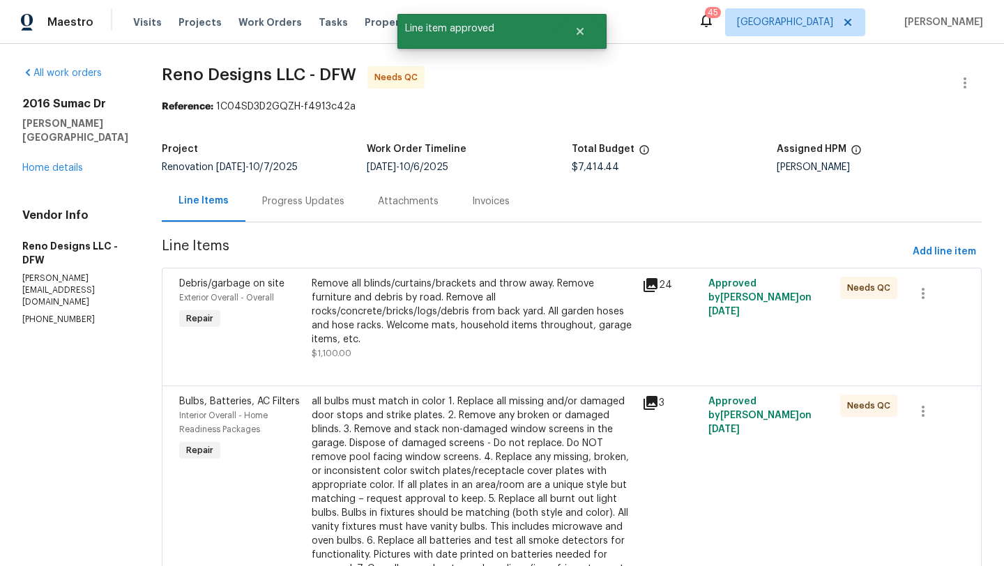
click at [534, 319] on div "Remove all blinds/curtains/brackets and throw away. Remove furniture and debris…" at bounding box center [473, 312] width 322 height 70
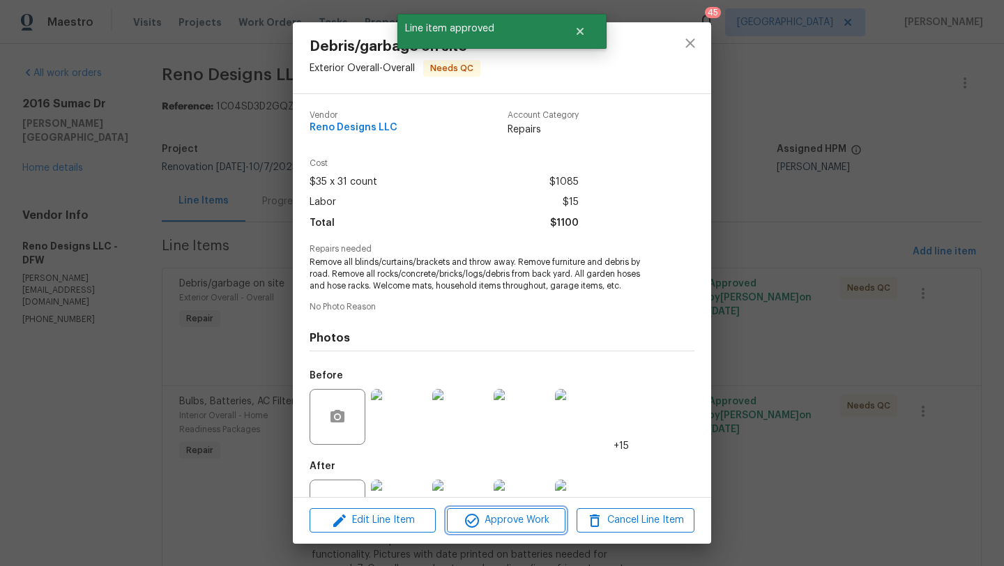
click at [541, 512] on span "Approve Work" at bounding box center [506, 520] width 110 height 17
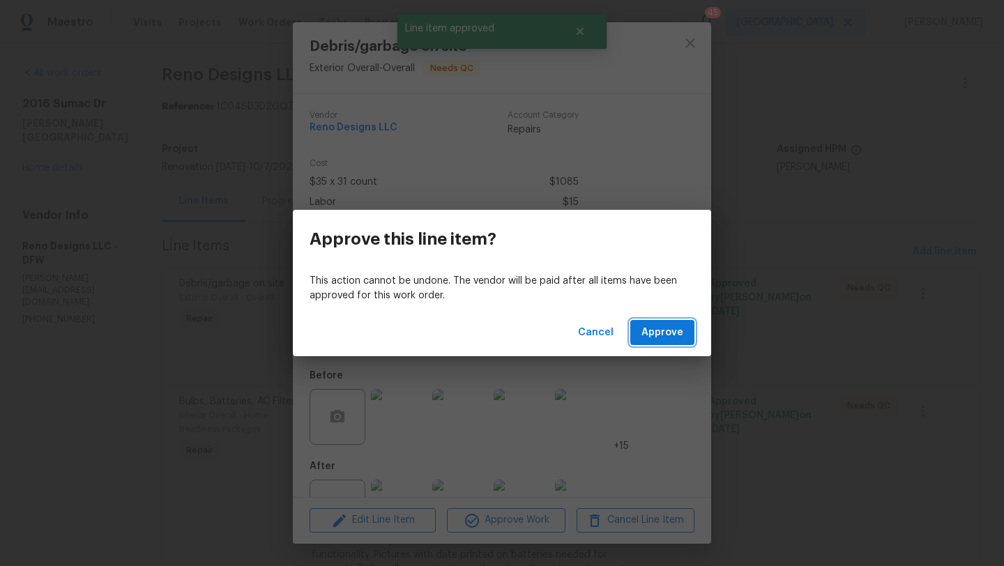
click at [664, 328] on span "Approve" at bounding box center [663, 332] width 42 height 17
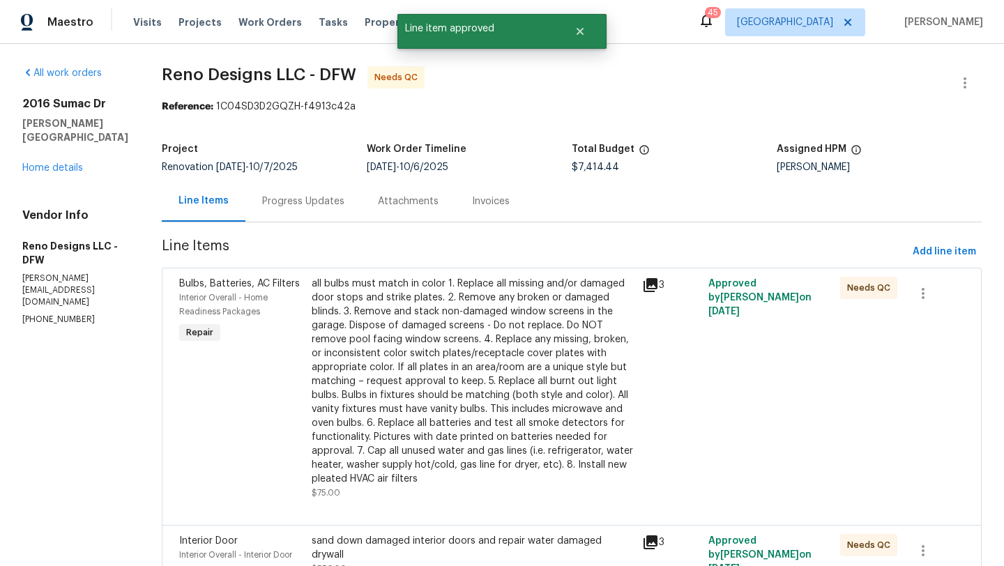
click at [452, 323] on div "all bulbs must match in color 1. Replace all missing and/or damaged door stops …" at bounding box center [473, 381] width 322 height 209
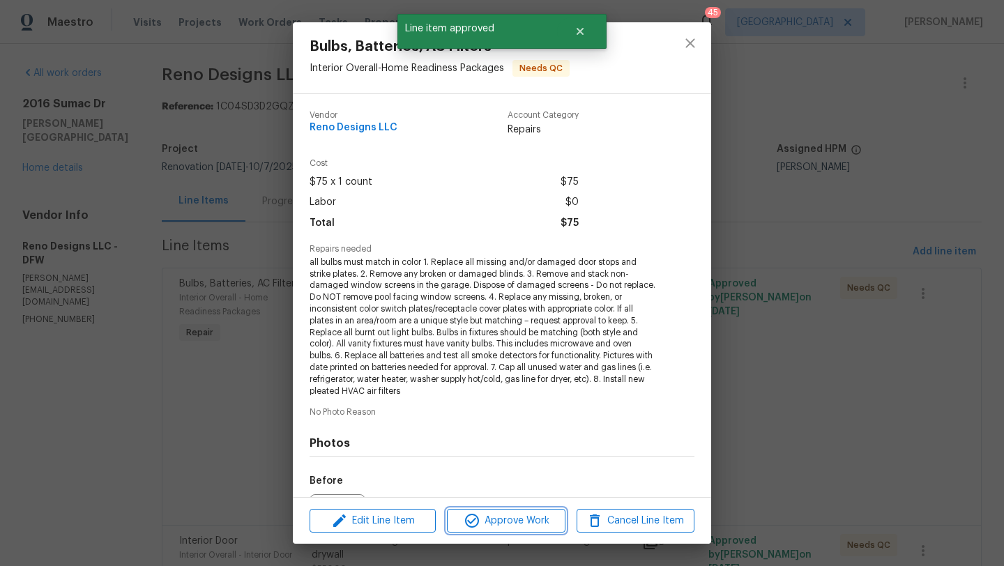
click at [512, 525] on span "Approve Work" at bounding box center [506, 521] width 110 height 17
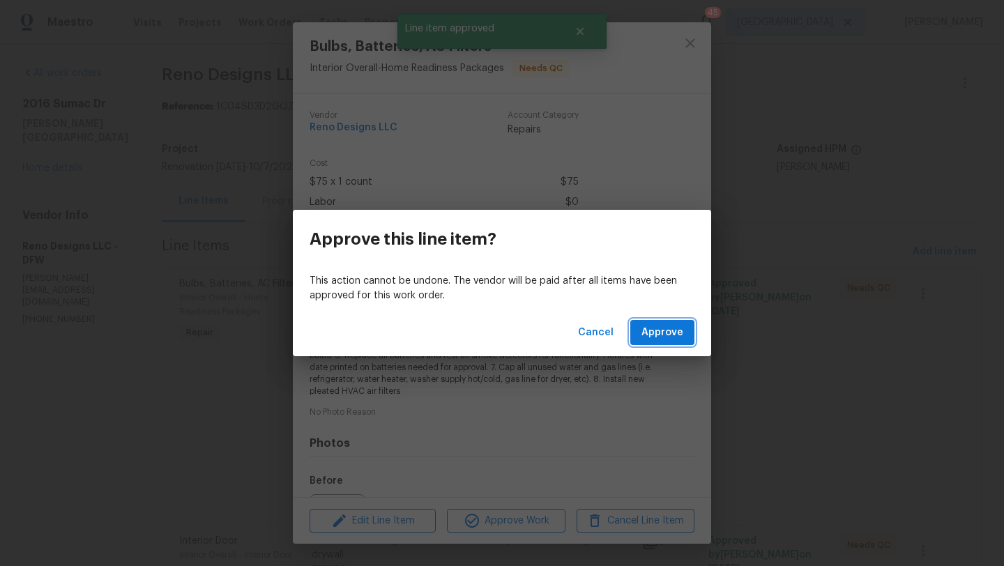
click at [654, 329] on span "Approve" at bounding box center [663, 332] width 42 height 17
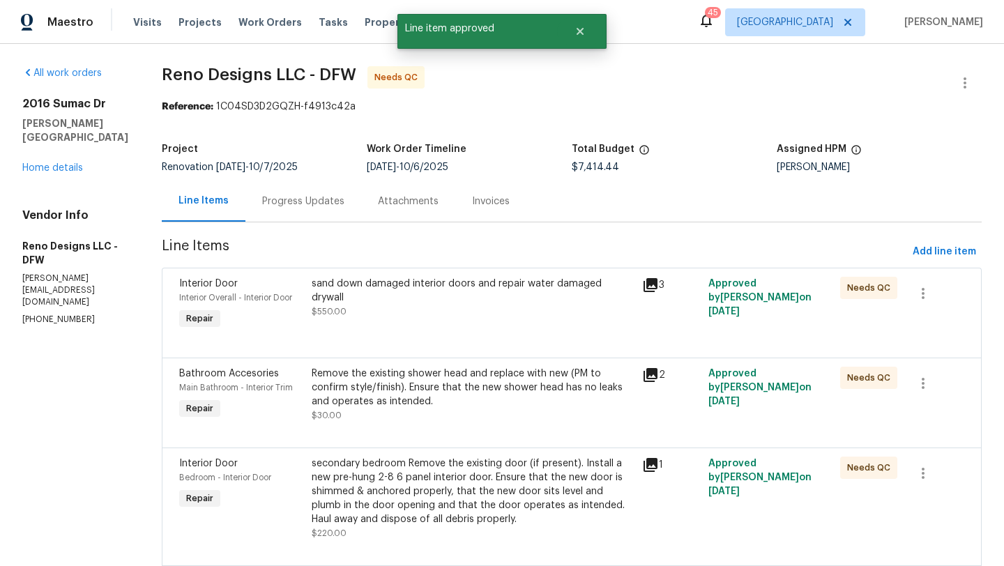
click at [433, 289] on div "sand down damaged interior doors and repair water damaged drywall" at bounding box center [473, 291] width 322 height 28
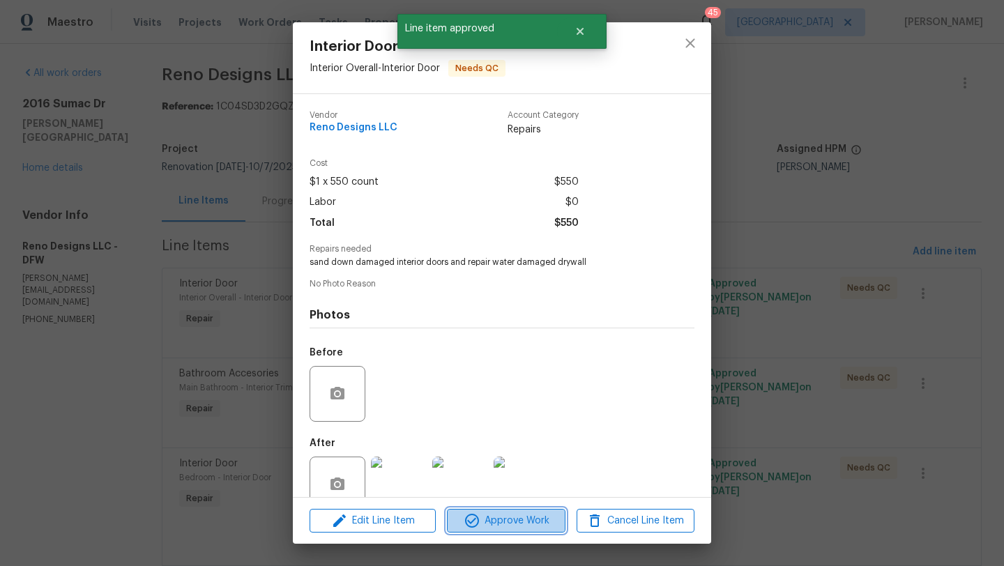
click at [499, 518] on span "Approve Work" at bounding box center [506, 521] width 110 height 17
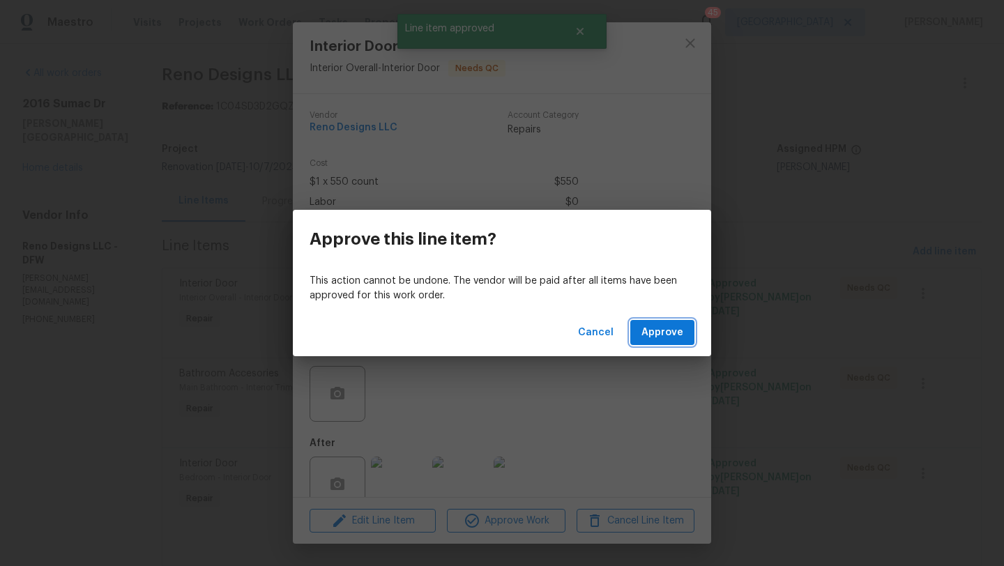
click at [654, 328] on span "Approve" at bounding box center [663, 332] width 42 height 17
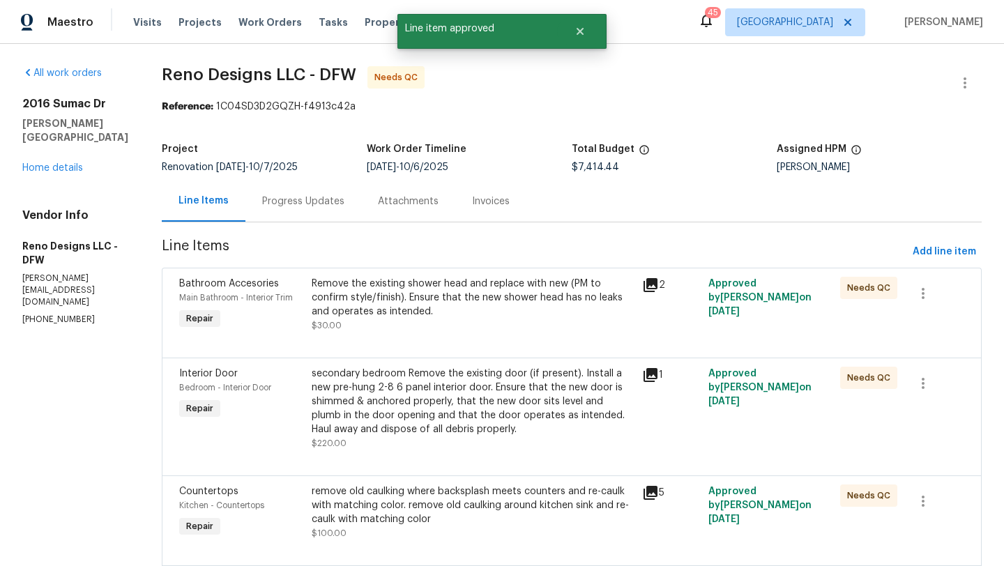
click at [466, 317] on div "Remove the existing shower head and replace with new (PM to confirm style/finis…" at bounding box center [473, 298] width 322 height 42
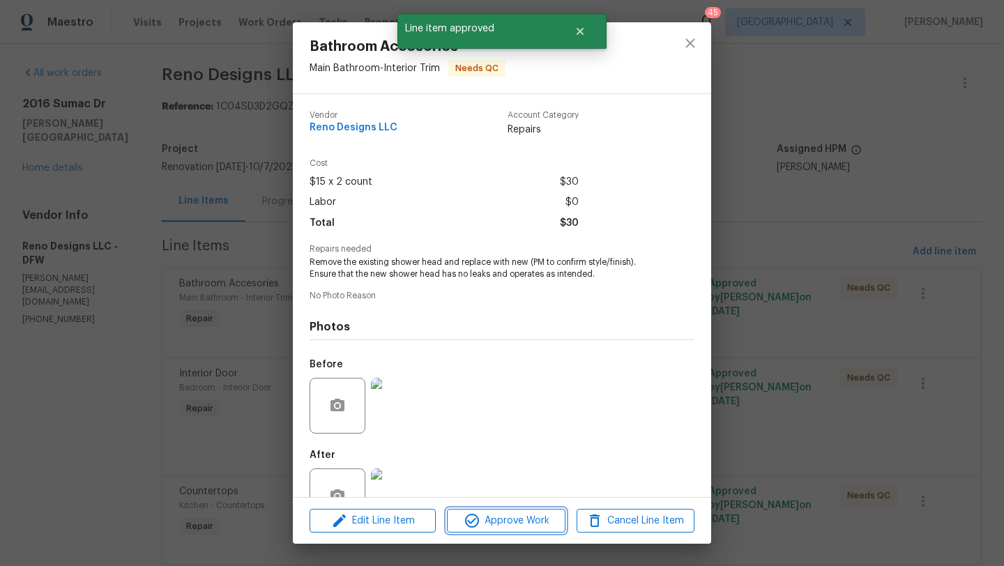
click at [532, 520] on span "Approve Work" at bounding box center [506, 521] width 110 height 17
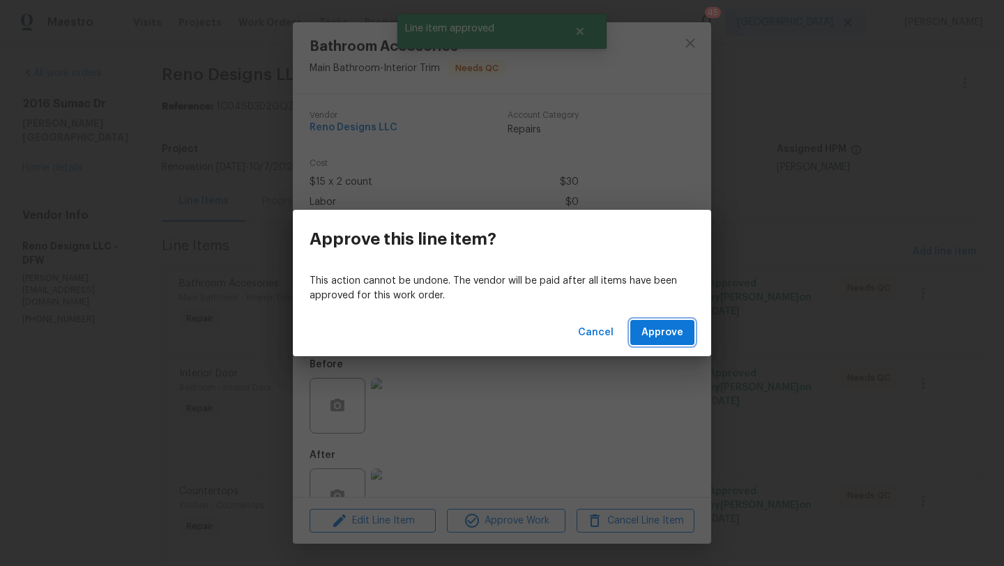
click at [649, 342] on button "Approve" at bounding box center [663, 333] width 64 height 26
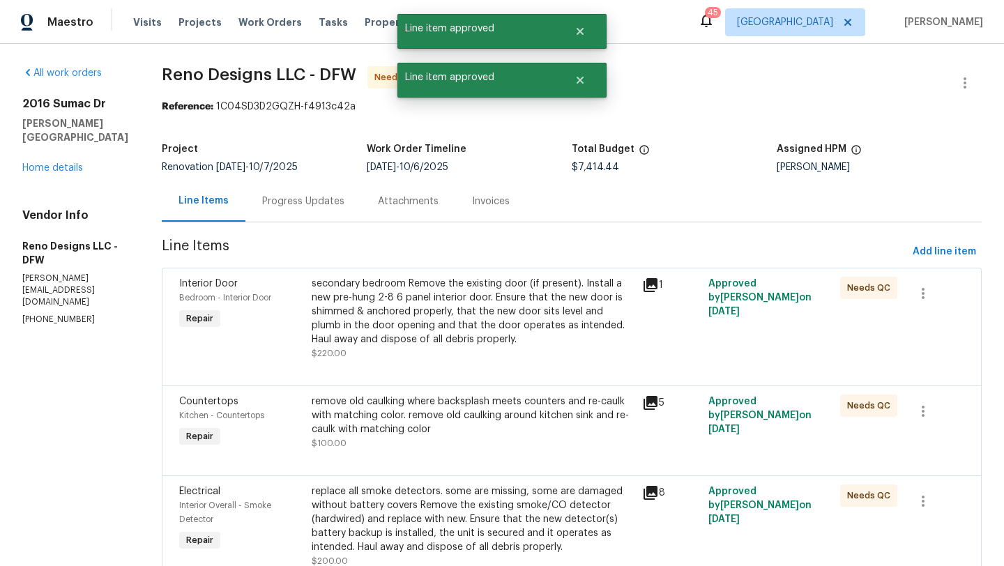
click at [461, 325] on div "secondary bedroom Remove the existing door (if present). Install a new pre-hung…" at bounding box center [473, 312] width 322 height 70
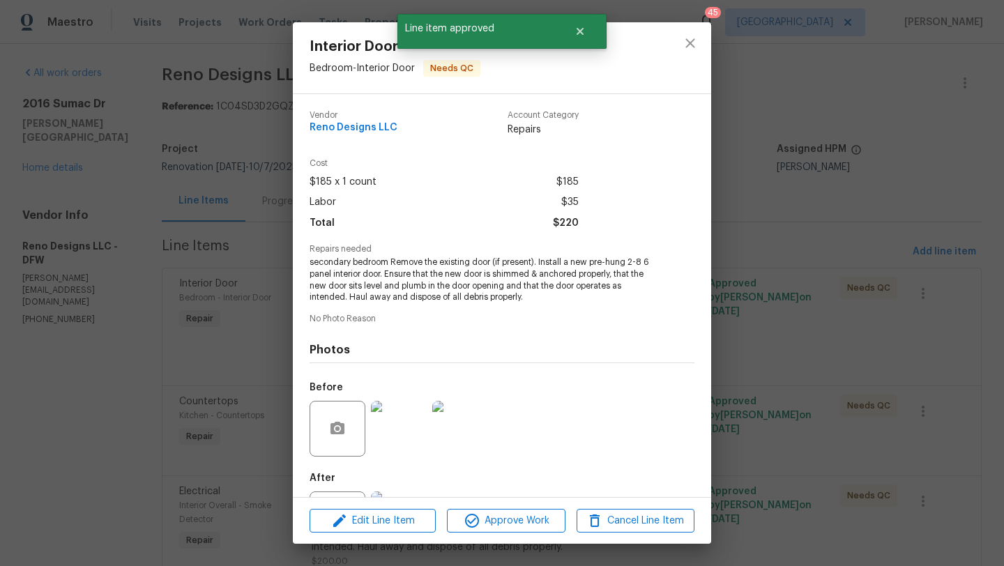
click at [525, 542] on div "Edit Line Item Approve Work Cancel Line Item" at bounding box center [502, 521] width 419 height 47
click at [525, 531] on button "Approve Work" at bounding box center [506, 521] width 118 height 24
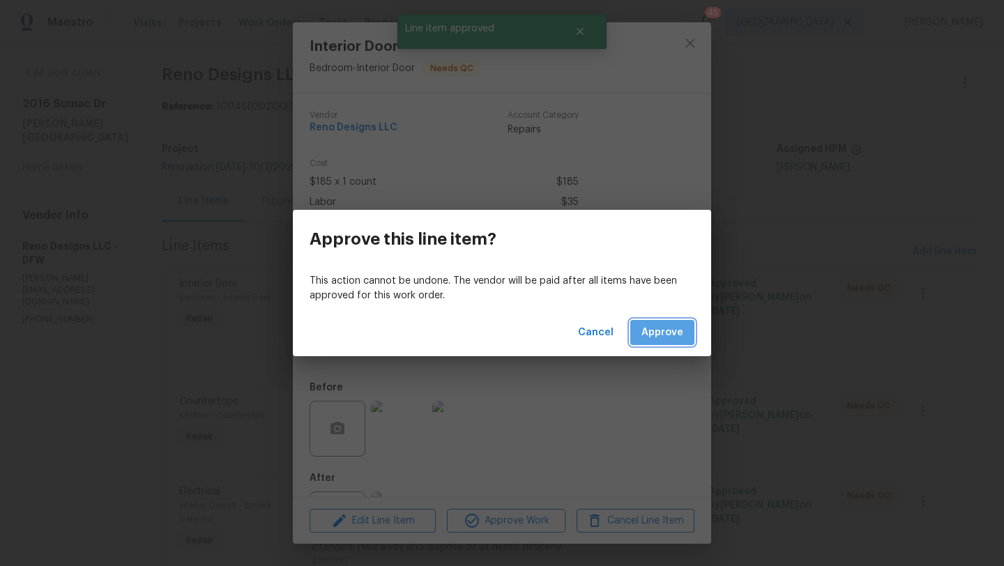
click at [651, 344] on button "Approve" at bounding box center [663, 333] width 64 height 26
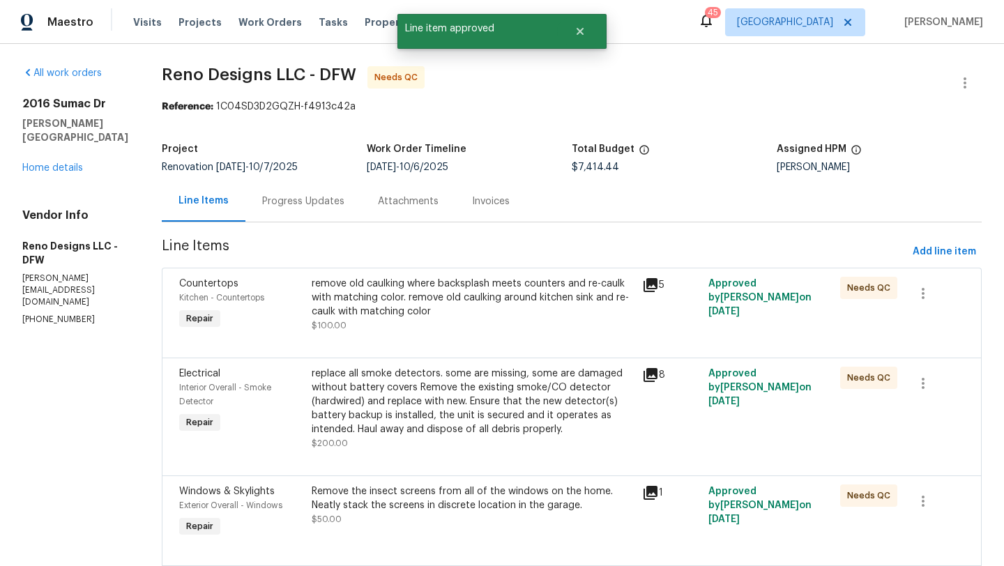
click at [484, 403] on div "replace all smoke detectors. some are missing, some are damaged without battery…" at bounding box center [473, 402] width 322 height 70
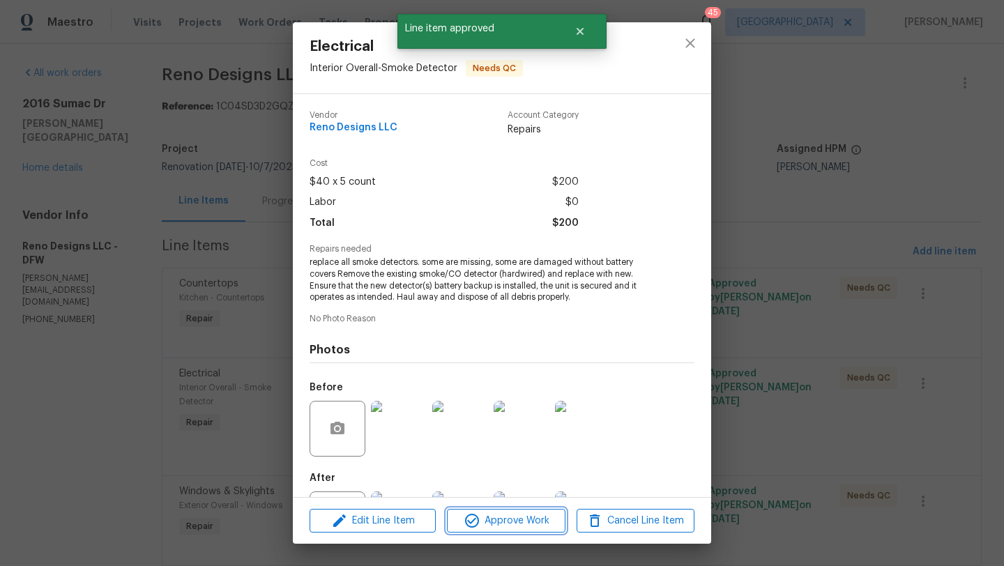
click at [527, 523] on span "Approve Work" at bounding box center [506, 521] width 110 height 17
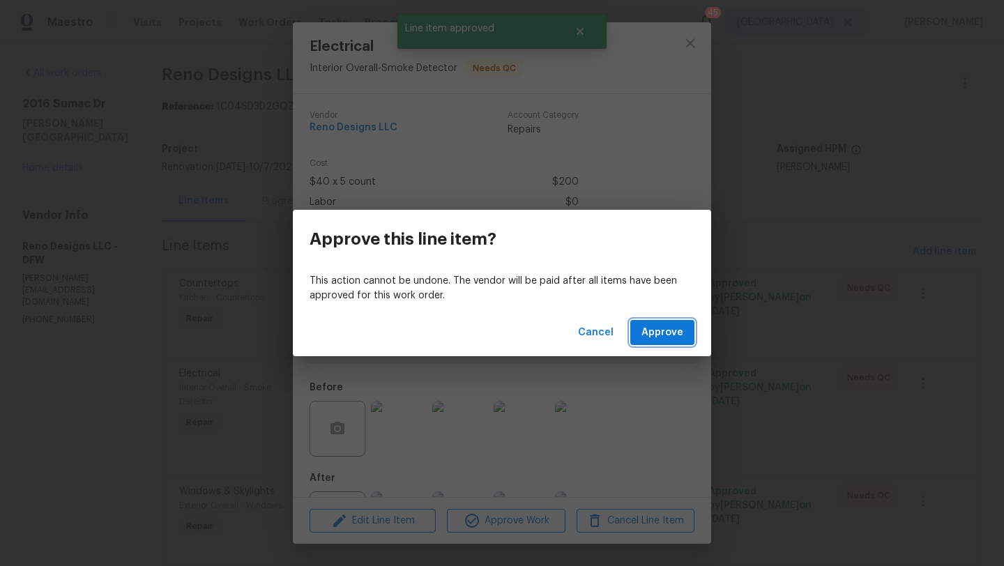
click at [651, 337] on span "Approve" at bounding box center [663, 332] width 42 height 17
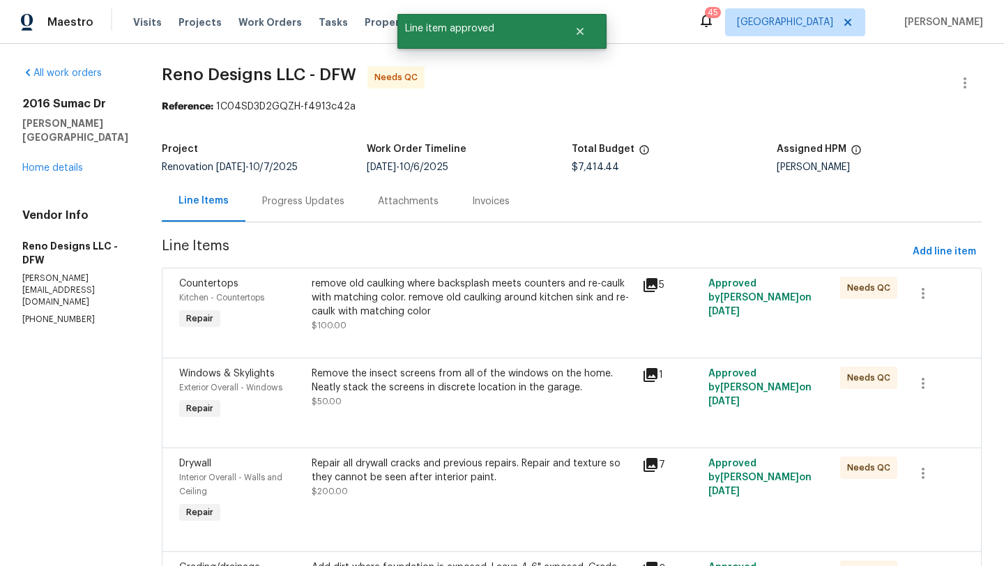
click at [476, 395] on div "Remove the insect screens from all of the windows on the home. Neatly stack the…" at bounding box center [473, 388] width 322 height 42
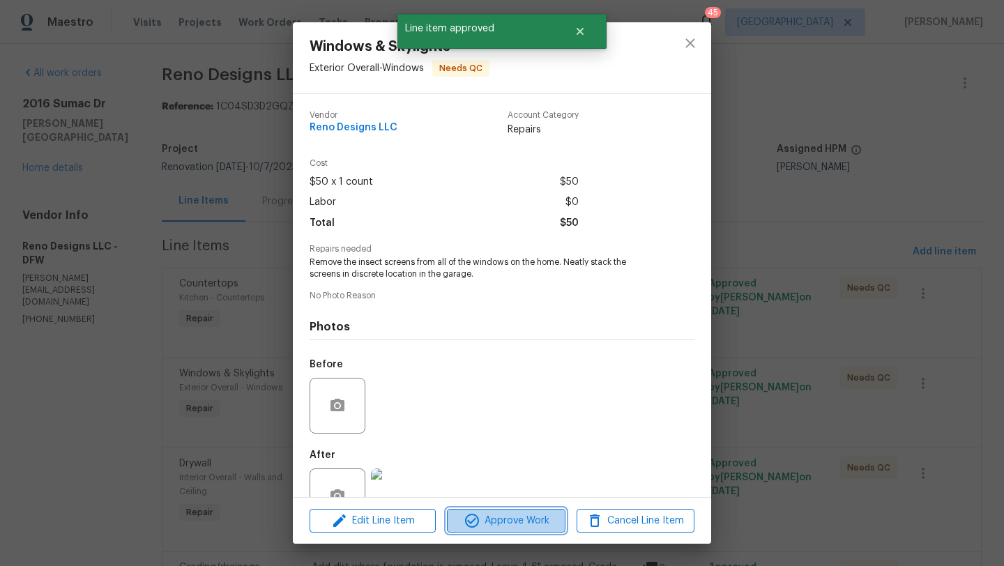
click at [488, 511] on button "Approve Work" at bounding box center [506, 521] width 118 height 24
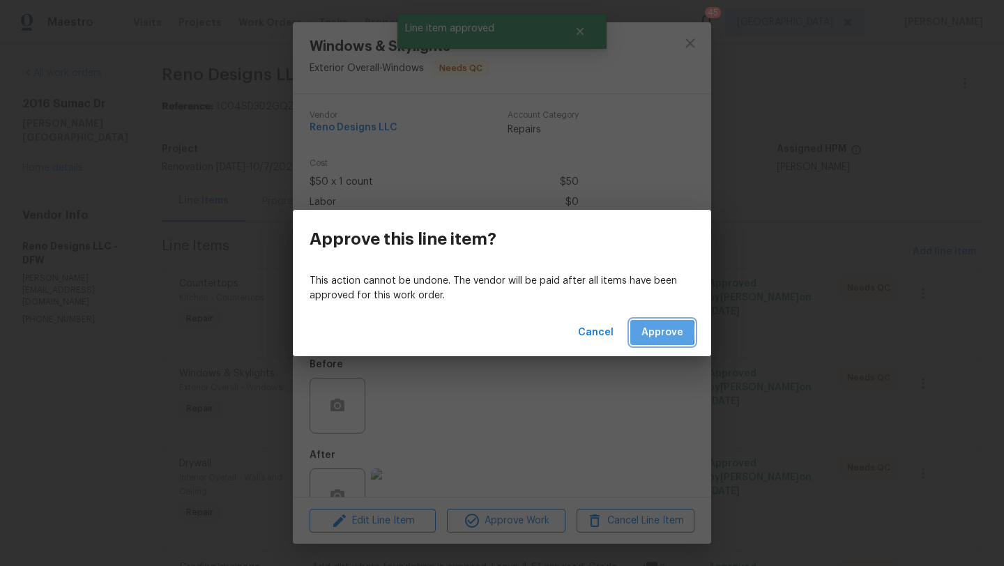
click at [637, 333] on button "Approve" at bounding box center [663, 333] width 64 height 26
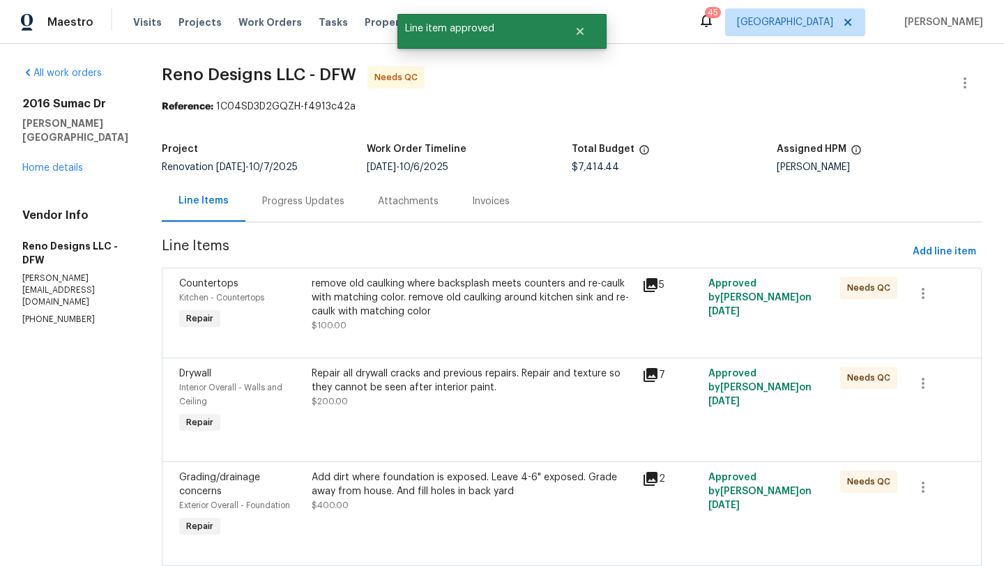
click at [471, 425] on div "Repair all drywall cracks and previous repairs. Repair and texture so they cann…" at bounding box center [473, 402] width 331 height 78
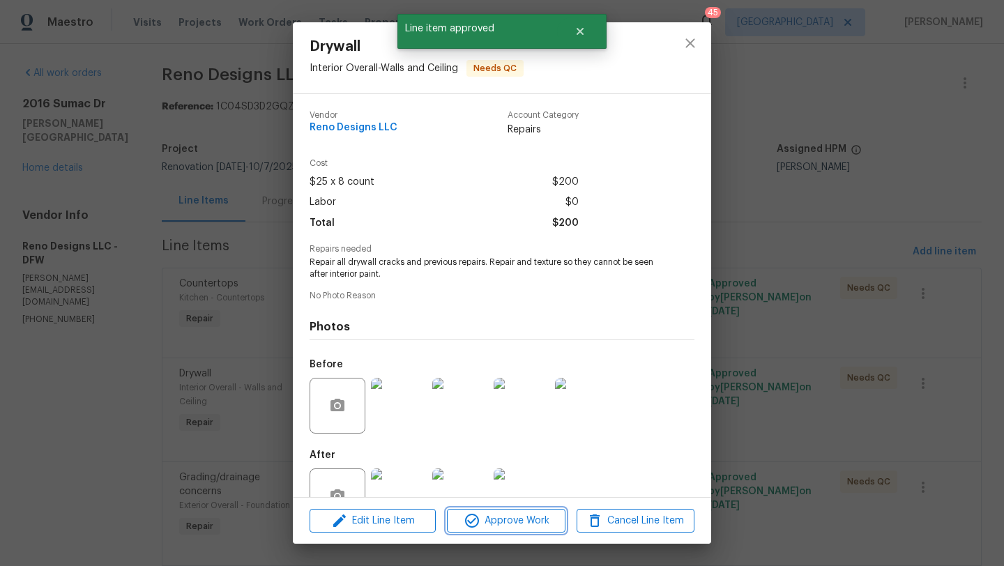
click at [483, 515] on span "Approve Work" at bounding box center [506, 521] width 110 height 17
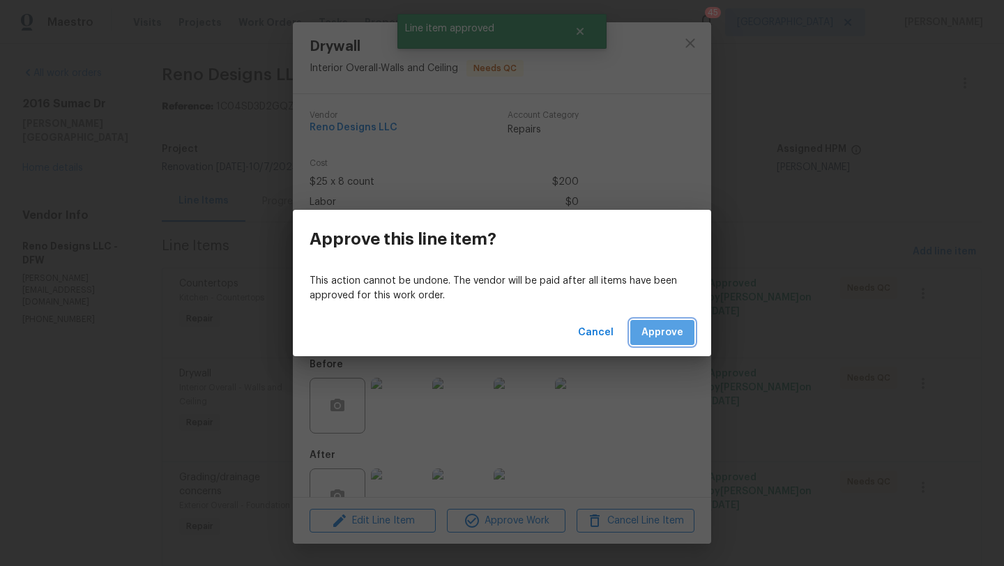
click at [664, 338] on span "Approve" at bounding box center [663, 332] width 42 height 17
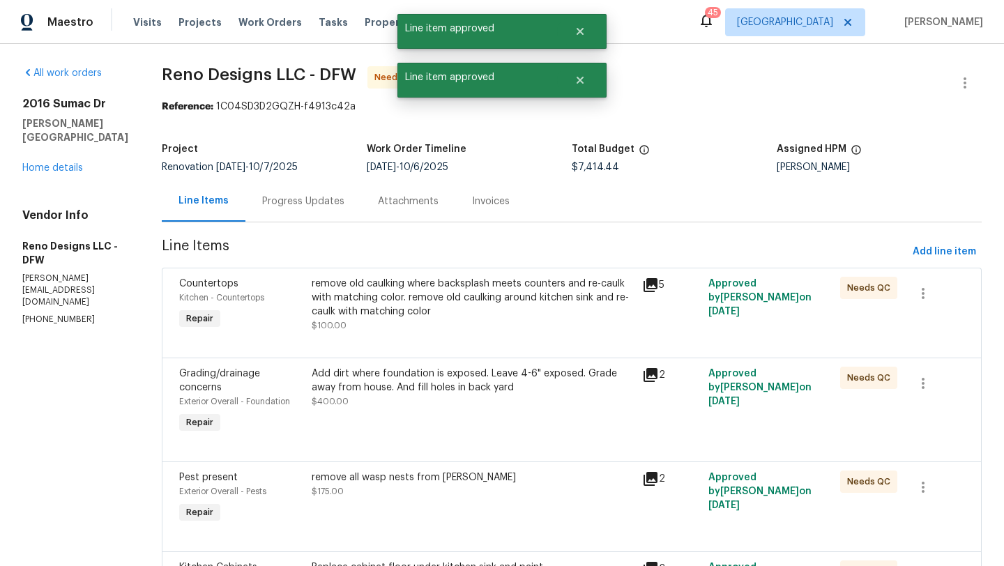
click at [516, 381] on div "Add dirt where foundation is exposed. Leave 4-6" exposed. Grade away from house…" at bounding box center [473, 381] width 322 height 28
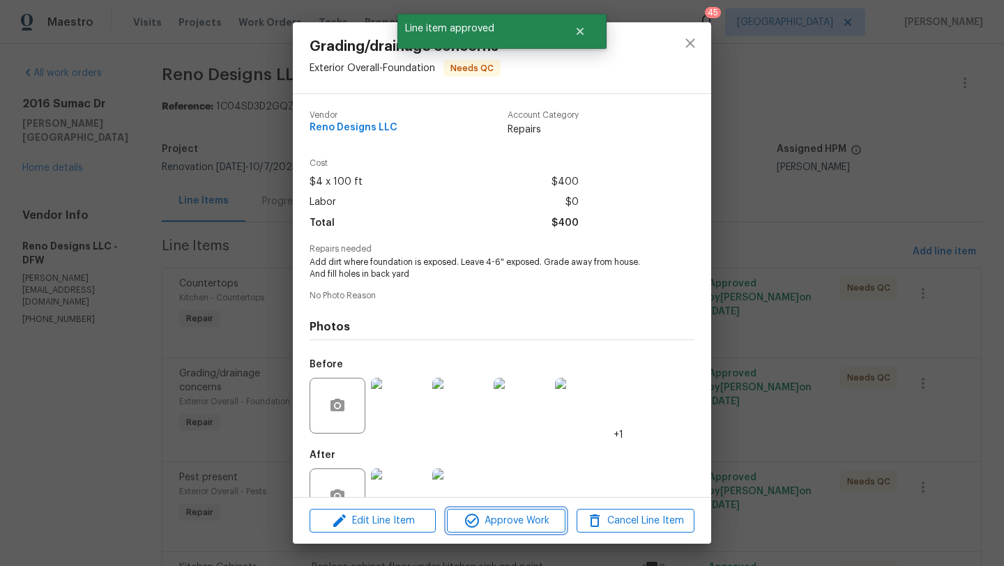
click at [522, 518] on span "Approve Work" at bounding box center [506, 521] width 110 height 17
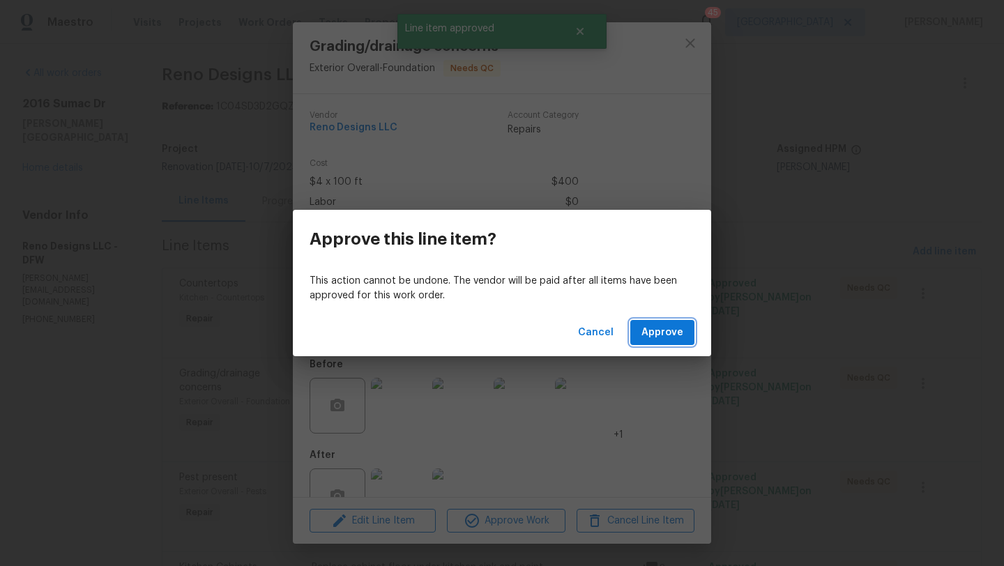
click at [649, 323] on button "Approve" at bounding box center [663, 333] width 64 height 26
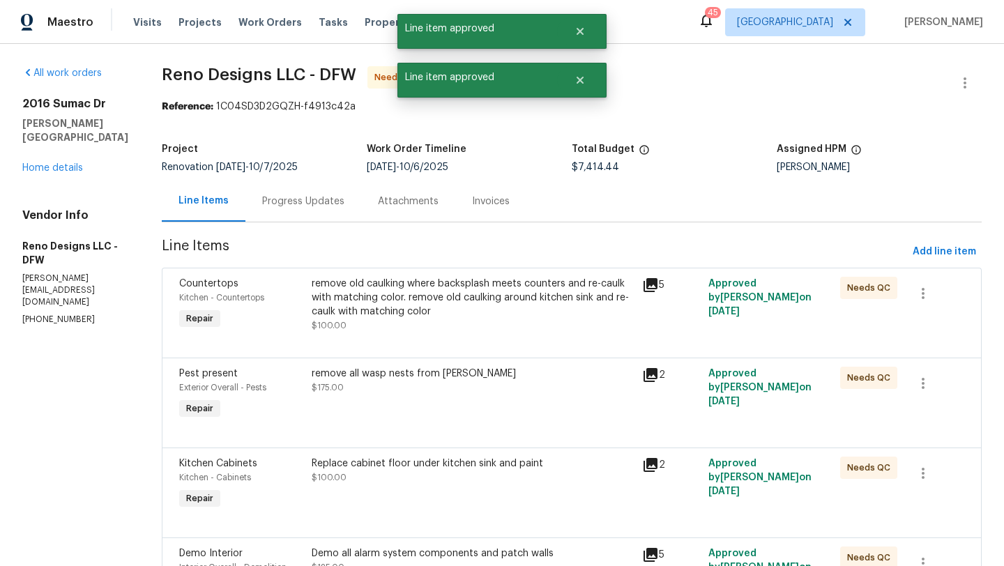
click at [469, 388] on div "remove all wasp nests from [PERSON_NAME] $175.00" at bounding box center [473, 381] width 322 height 28
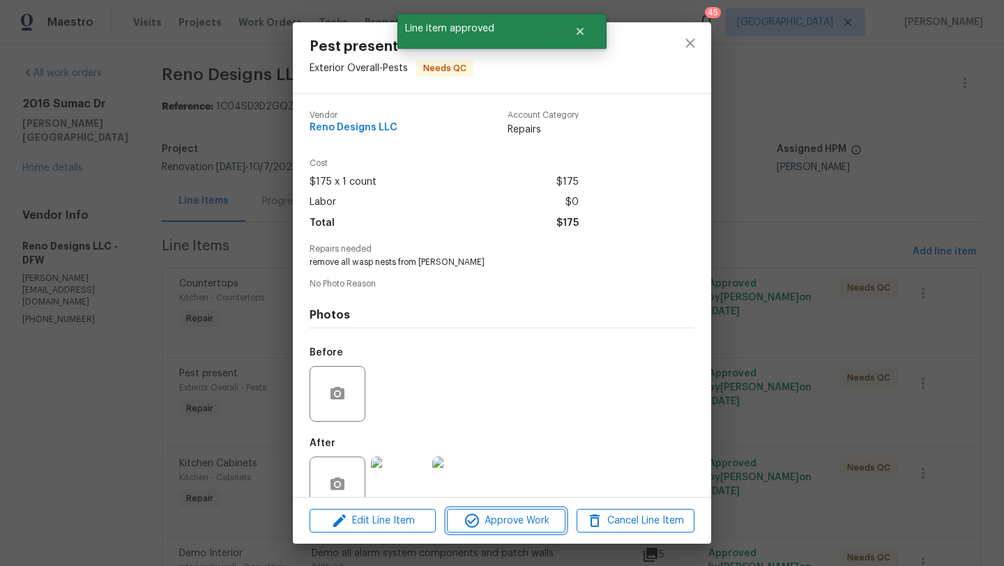
click at [496, 514] on span "Approve Work" at bounding box center [506, 521] width 110 height 17
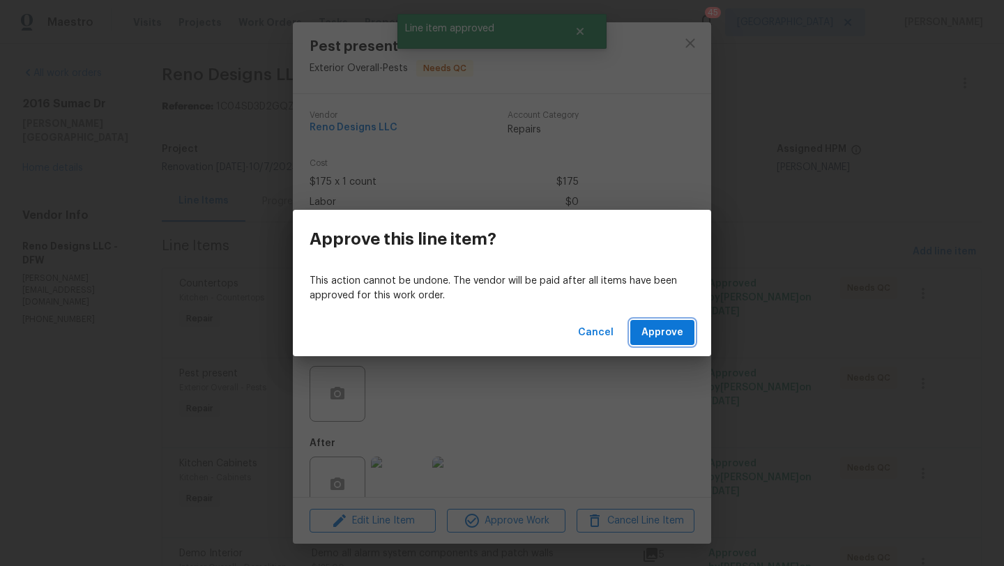
click at [647, 334] on span "Approve" at bounding box center [663, 332] width 42 height 17
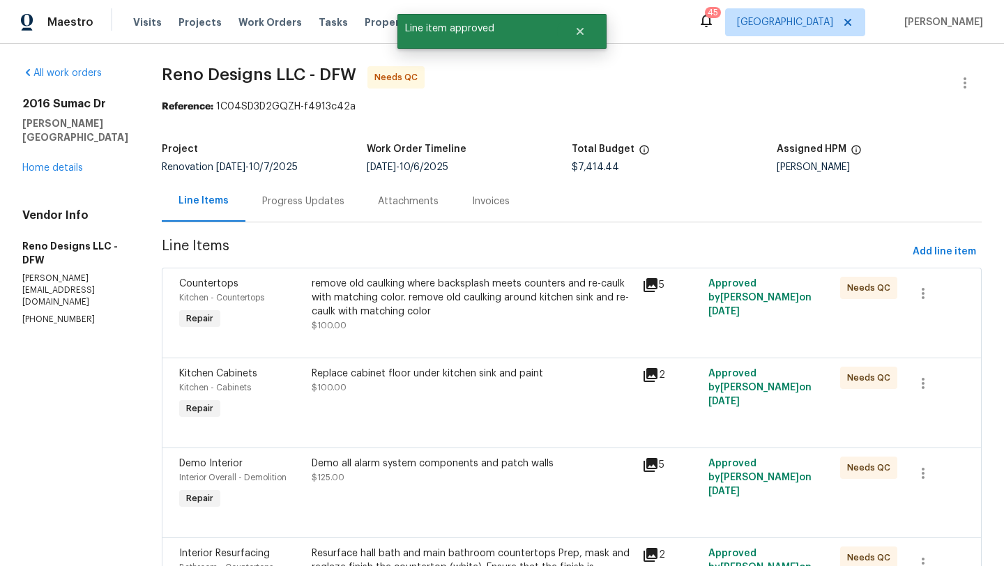
click at [473, 369] on div "Replace cabinet floor under kitchen sink and paint" at bounding box center [473, 374] width 322 height 14
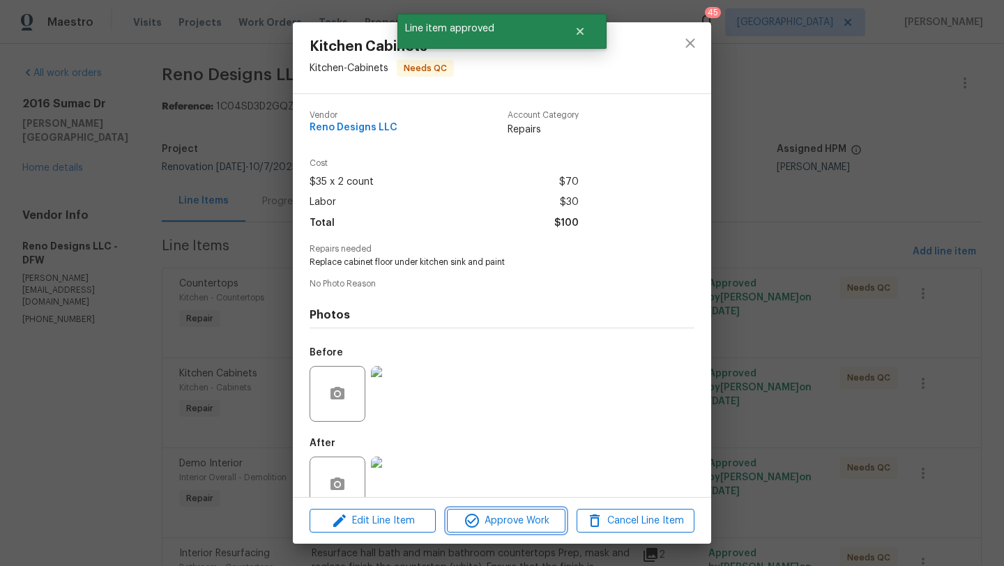
click at [499, 521] on span "Approve Work" at bounding box center [506, 521] width 110 height 17
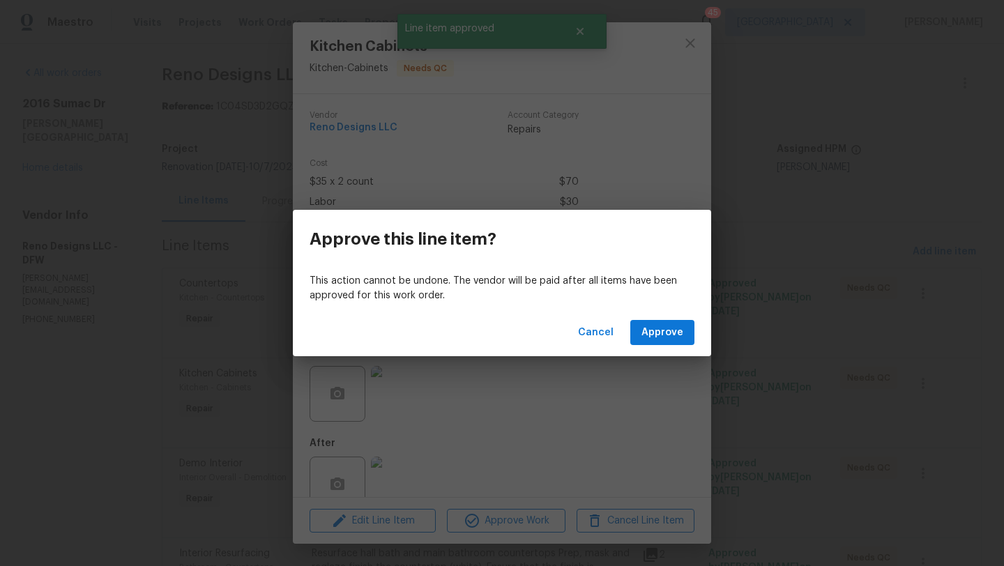
click at [627, 335] on div "Cancel Approve" at bounding box center [502, 333] width 419 height 48
click at [640, 331] on button "Approve" at bounding box center [663, 333] width 64 height 26
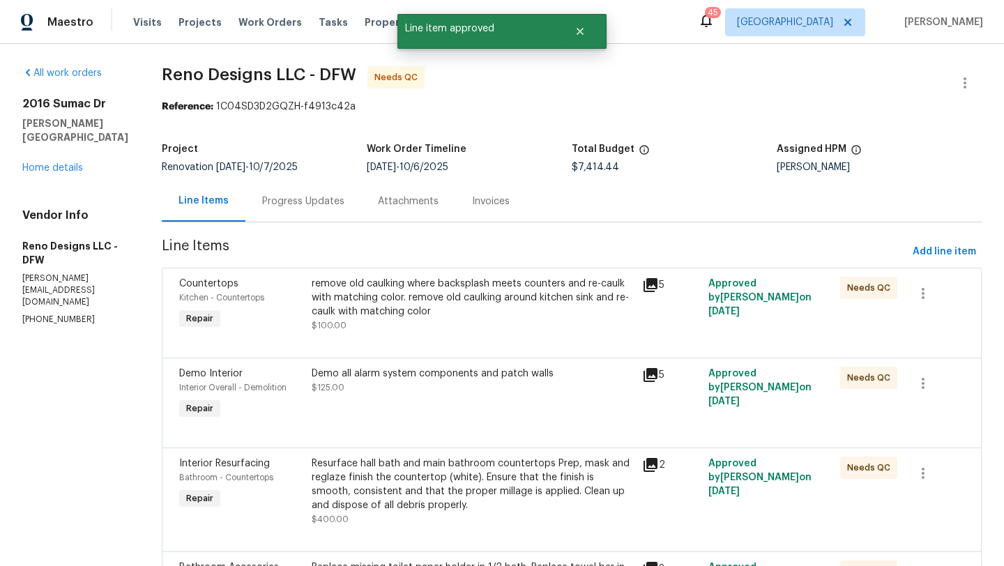
click at [485, 326] on div "remove old caulking where backsplash meets counters and re-caulk with matching …" at bounding box center [473, 305] width 322 height 56
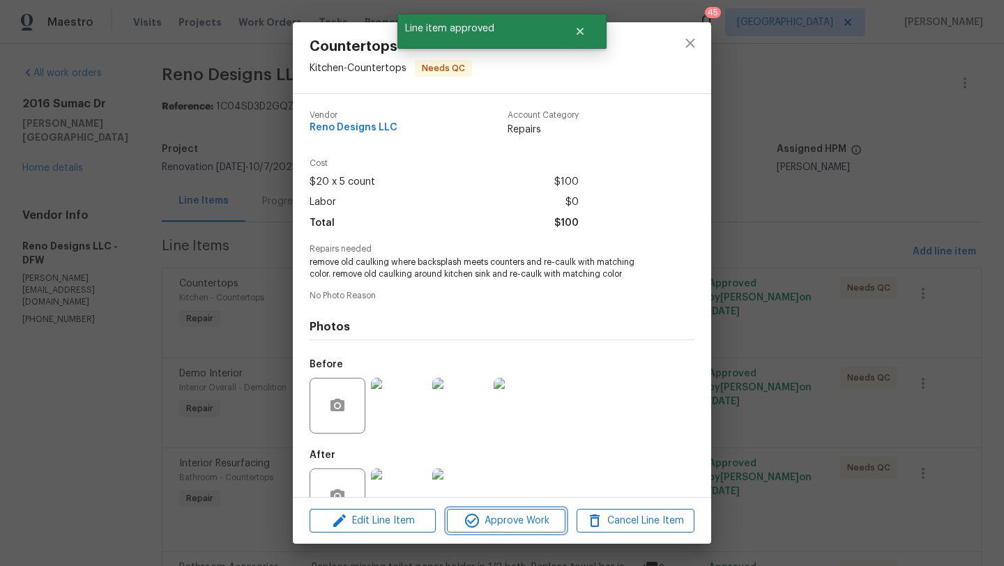
click at [529, 525] on span "Approve Work" at bounding box center [506, 521] width 110 height 17
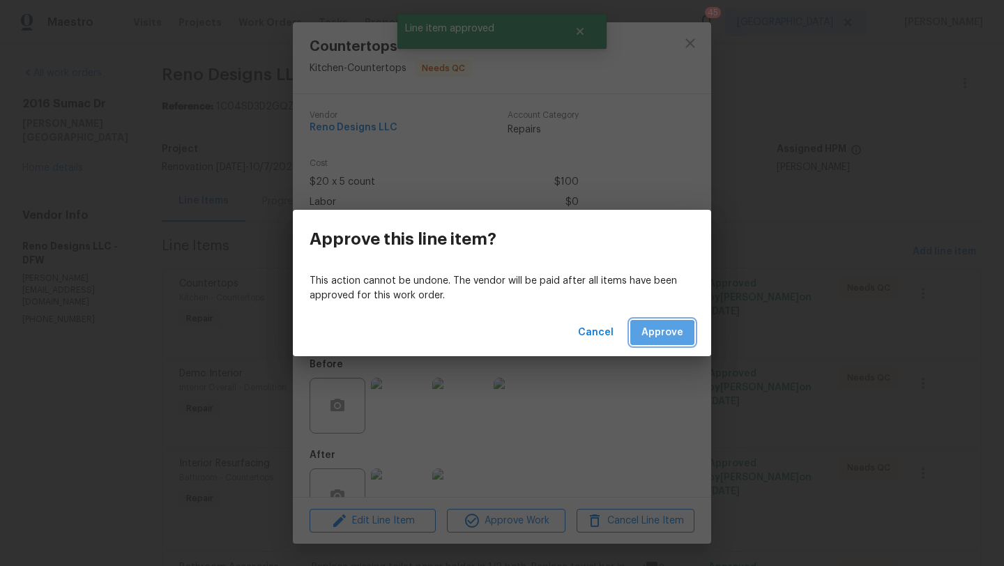
click at [655, 335] on span "Approve" at bounding box center [663, 332] width 42 height 17
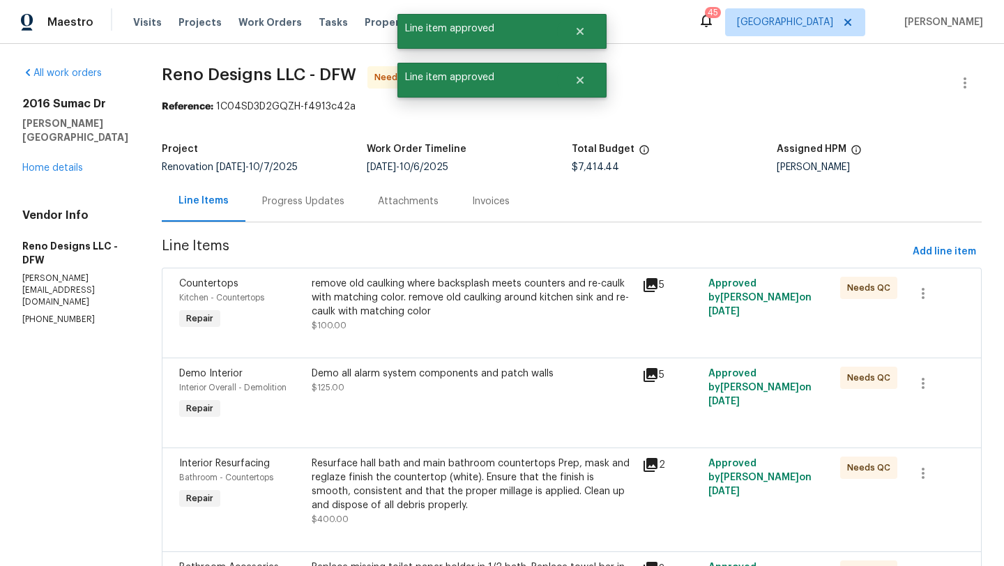
click at [432, 402] on div "Demo all alarm system components and patch walls $125.00" at bounding box center [473, 395] width 331 height 64
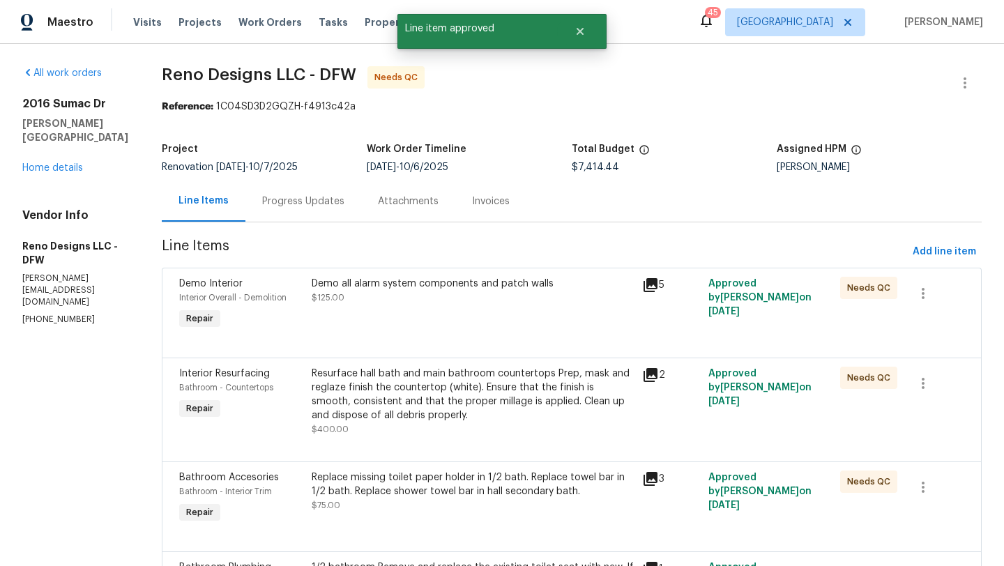
click at [429, 310] on div "Demo all alarm system components and patch walls $125.00" at bounding box center [473, 305] width 331 height 64
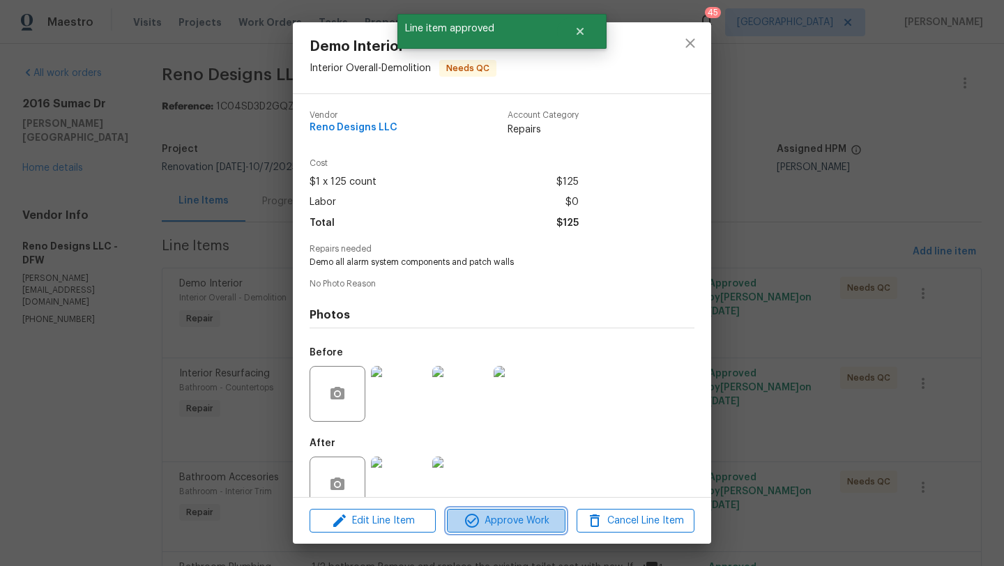
click at [524, 514] on span "Approve Work" at bounding box center [506, 521] width 110 height 17
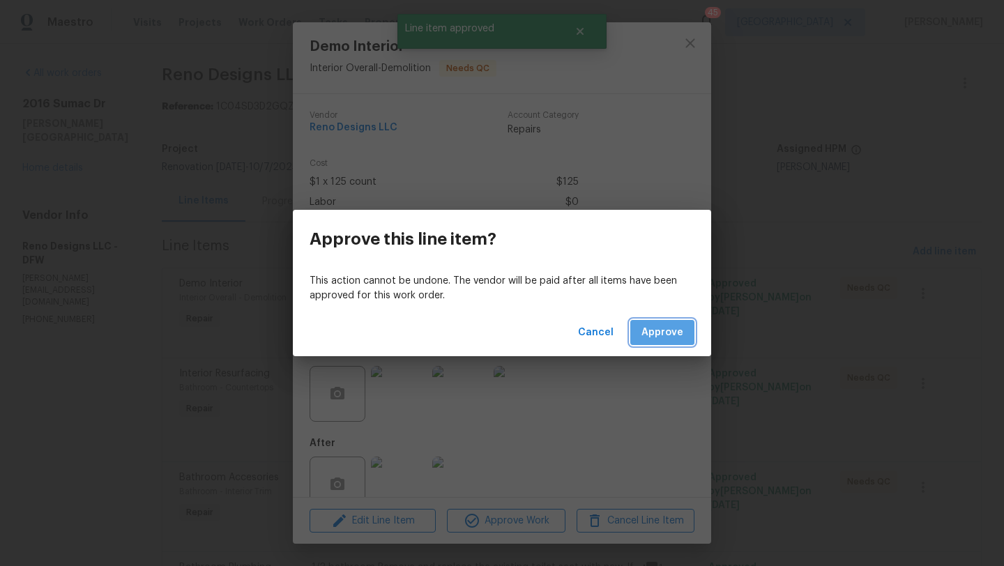
click at [654, 327] on span "Approve" at bounding box center [663, 332] width 42 height 17
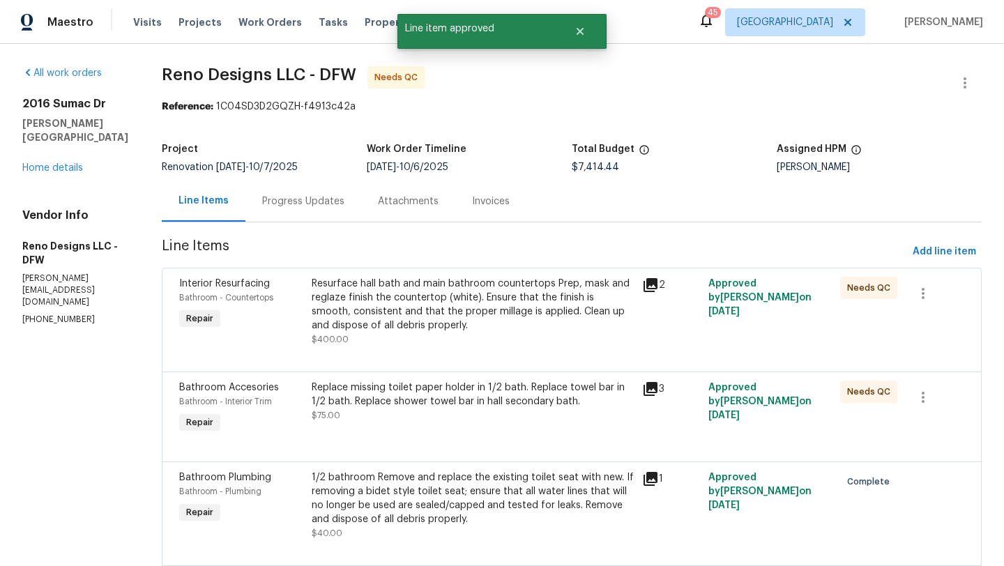
scroll to position [5, 0]
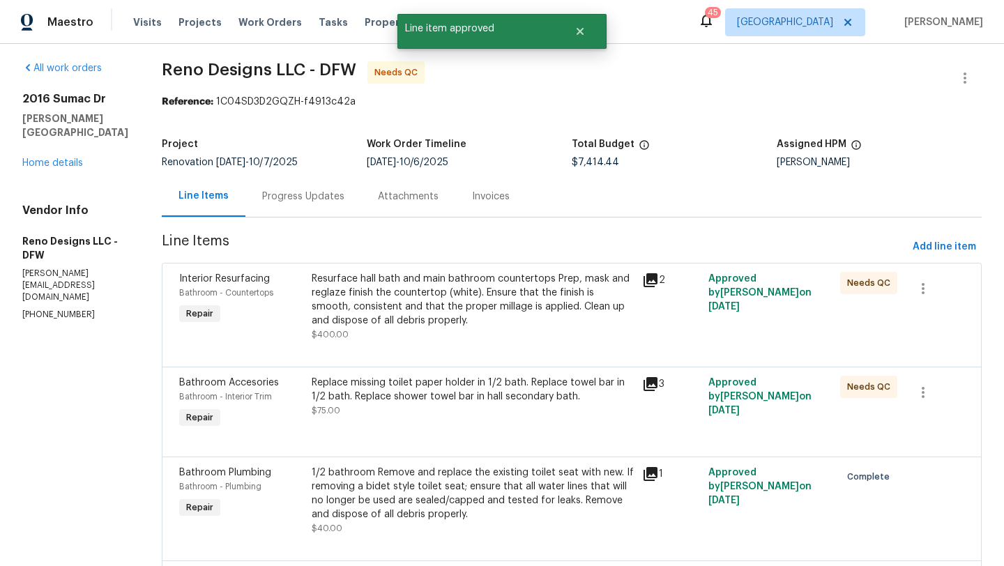
click at [498, 402] on div "Replace missing toilet paper holder in 1/2 bath. Replace towel bar in 1/2 bath.…" at bounding box center [473, 390] width 322 height 28
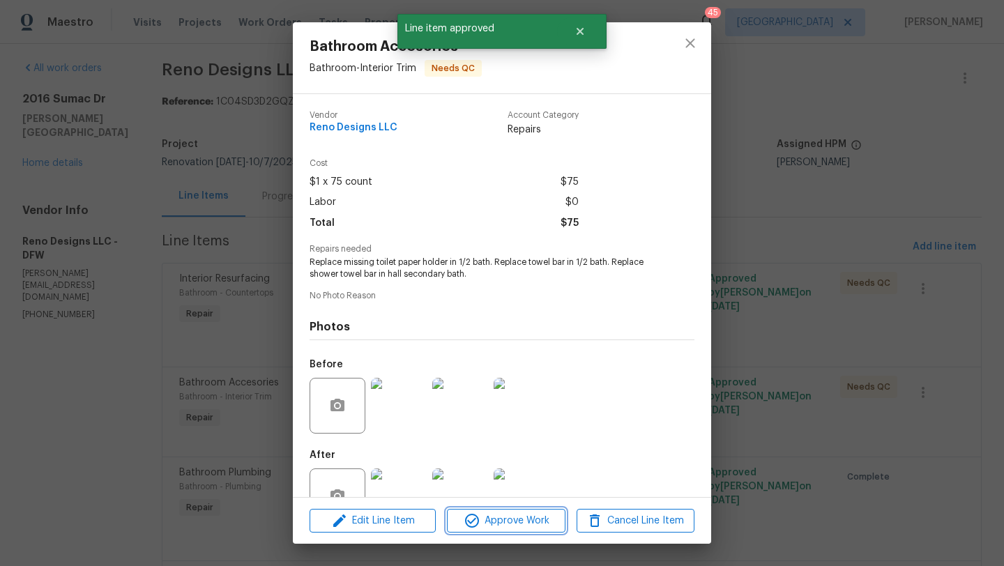
click at [525, 516] on span "Approve Work" at bounding box center [506, 521] width 110 height 17
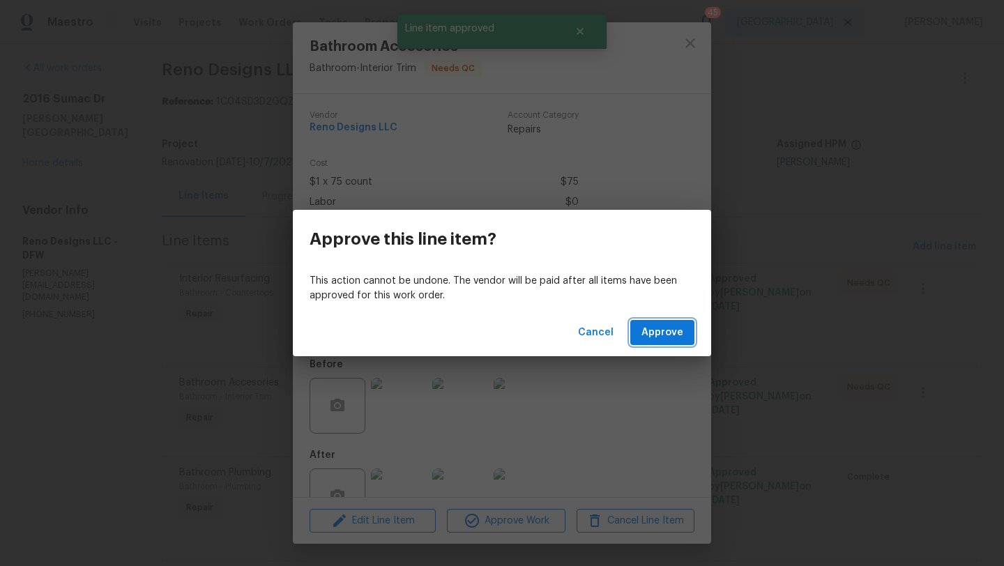
click at [668, 338] on span "Approve" at bounding box center [663, 332] width 42 height 17
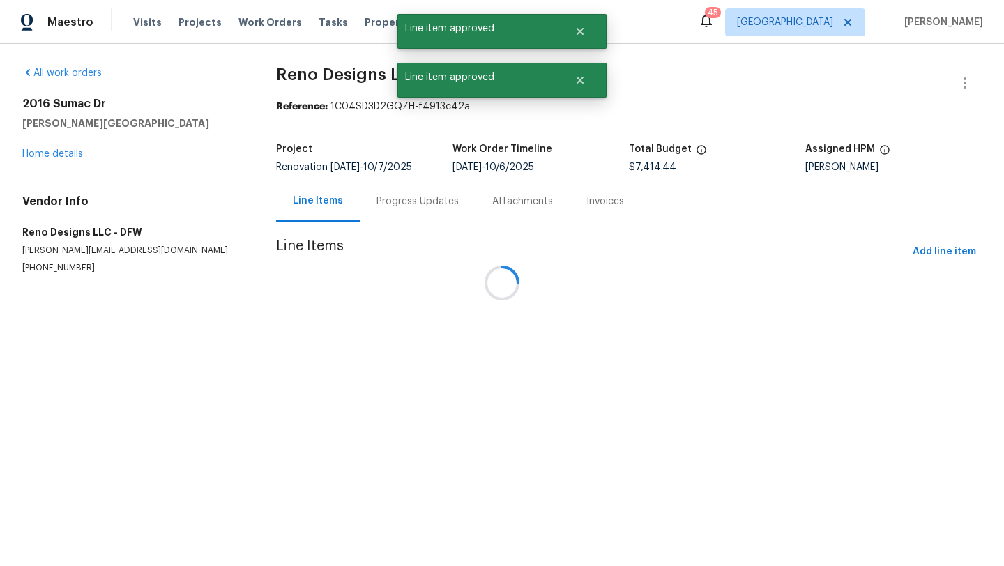
scroll to position [0, 0]
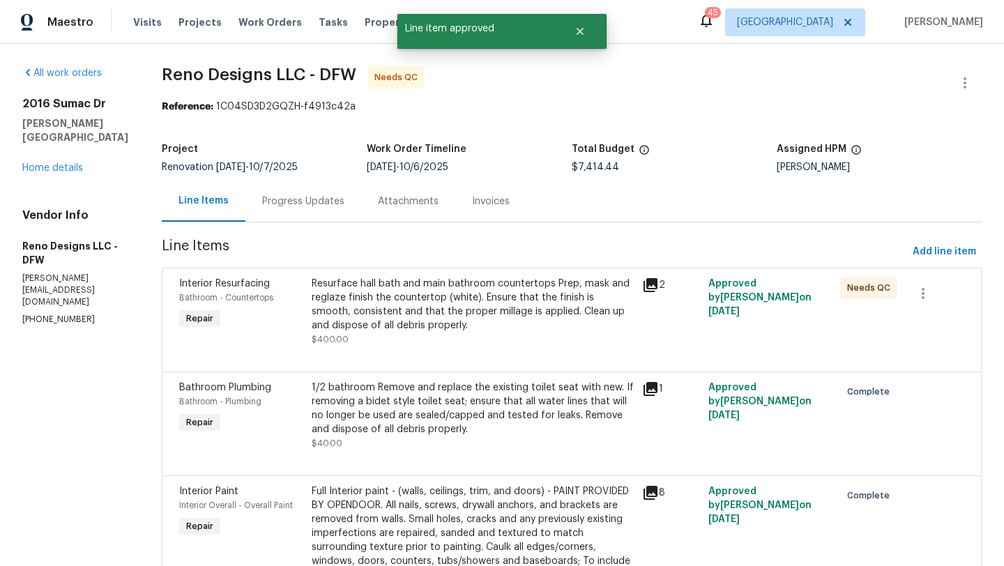
click at [506, 306] on div "Resurface hall bath and main bathroom countertops Prep, mask and reglaze finish…" at bounding box center [473, 305] width 322 height 56
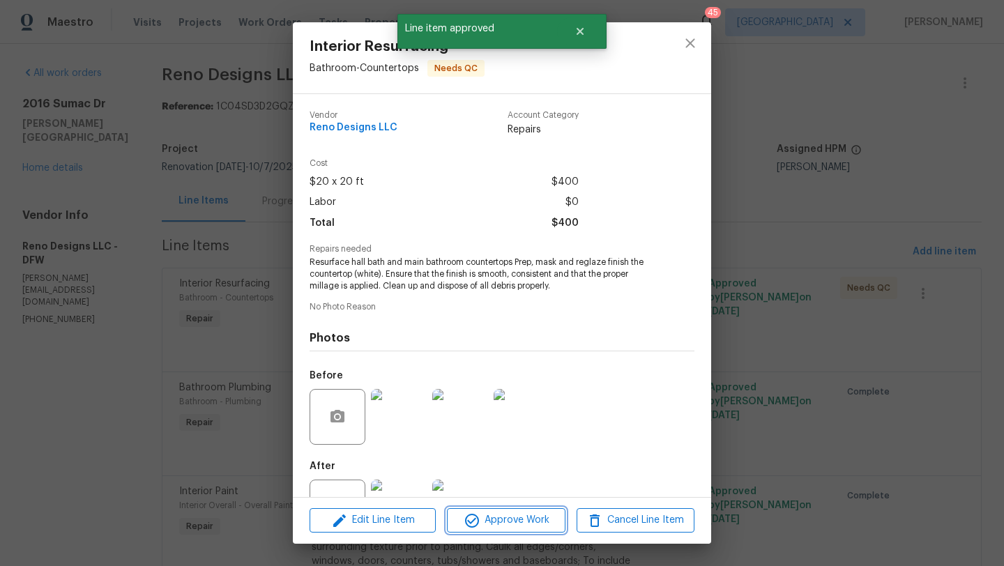
click at [527, 520] on span "Approve Work" at bounding box center [506, 520] width 110 height 17
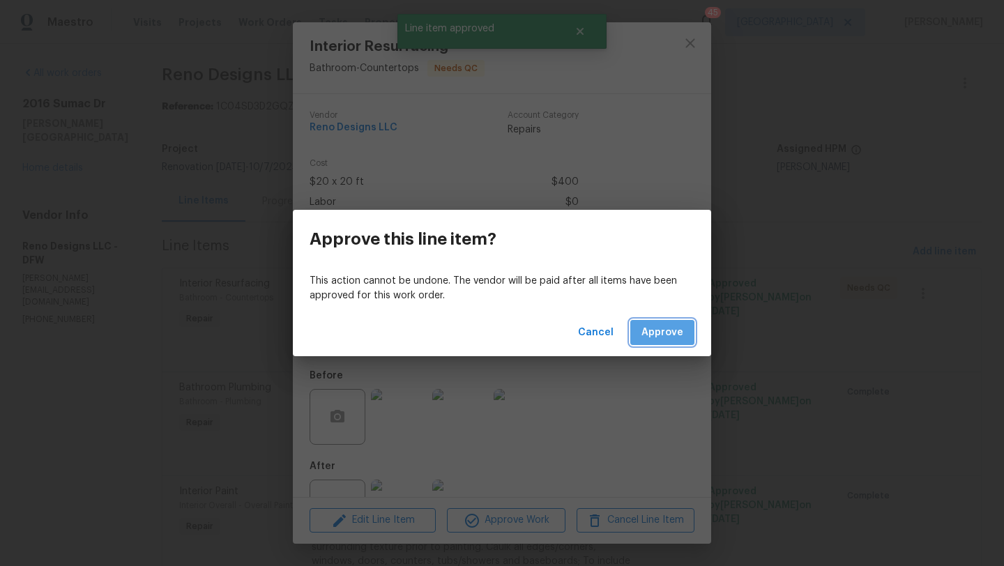
click at [649, 335] on span "Approve" at bounding box center [663, 332] width 42 height 17
